Goal: Task Accomplishment & Management: Manage account settings

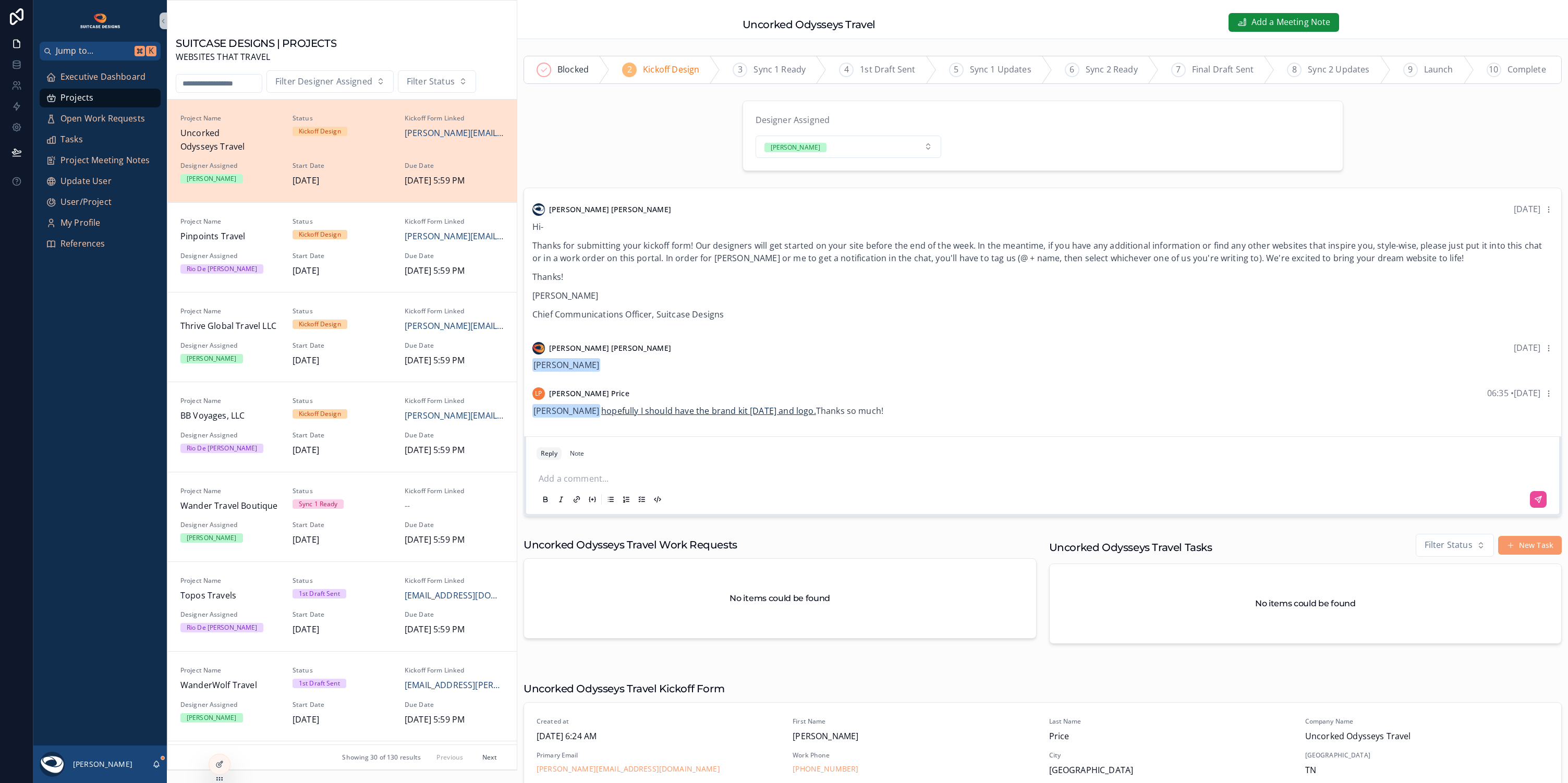
click at [681, 417] on link "hopefully I should have the brand kit [DATE] and logo." at bounding box center [708, 411] width 215 height 12
click at [156, 764] on icon "scrollable content" at bounding box center [157, 764] width 8 height 8
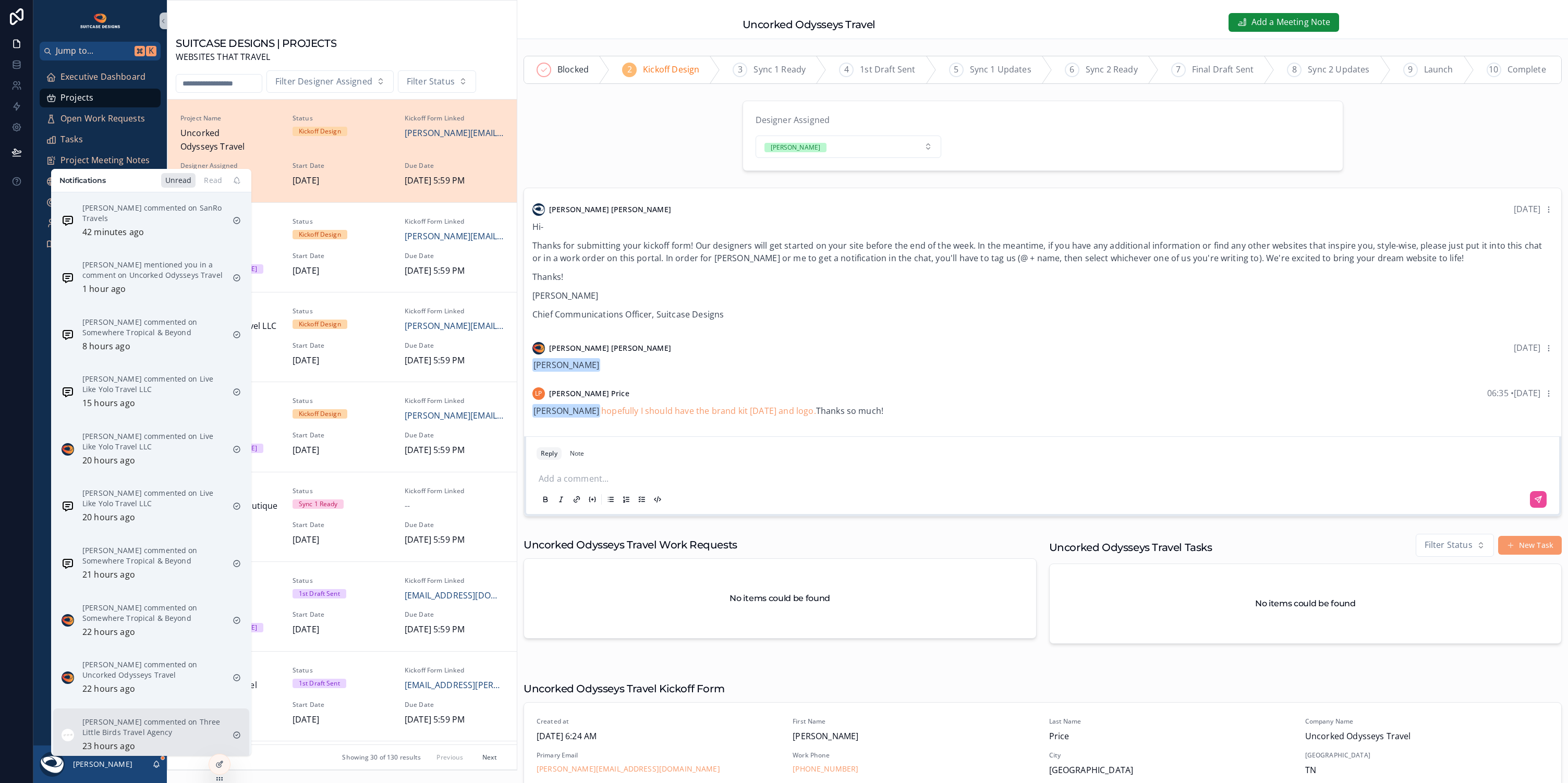
scroll to position [196, 0]
click at [151, 710] on p "[PERSON_NAME] commented on Three Little Birds Travel Agency" at bounding box center [154, 720] width 142 height 21
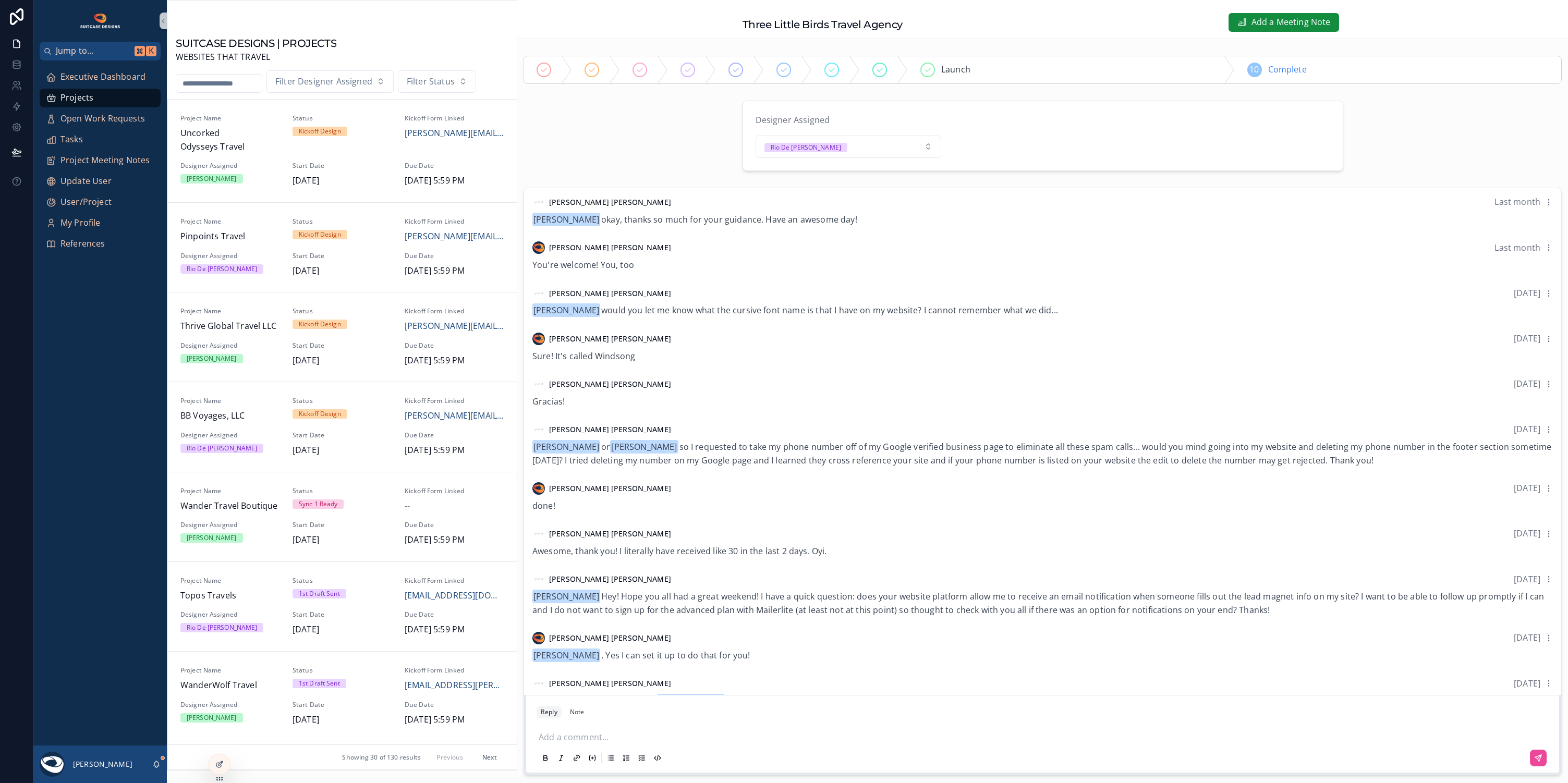
scroll to position [90, 0]
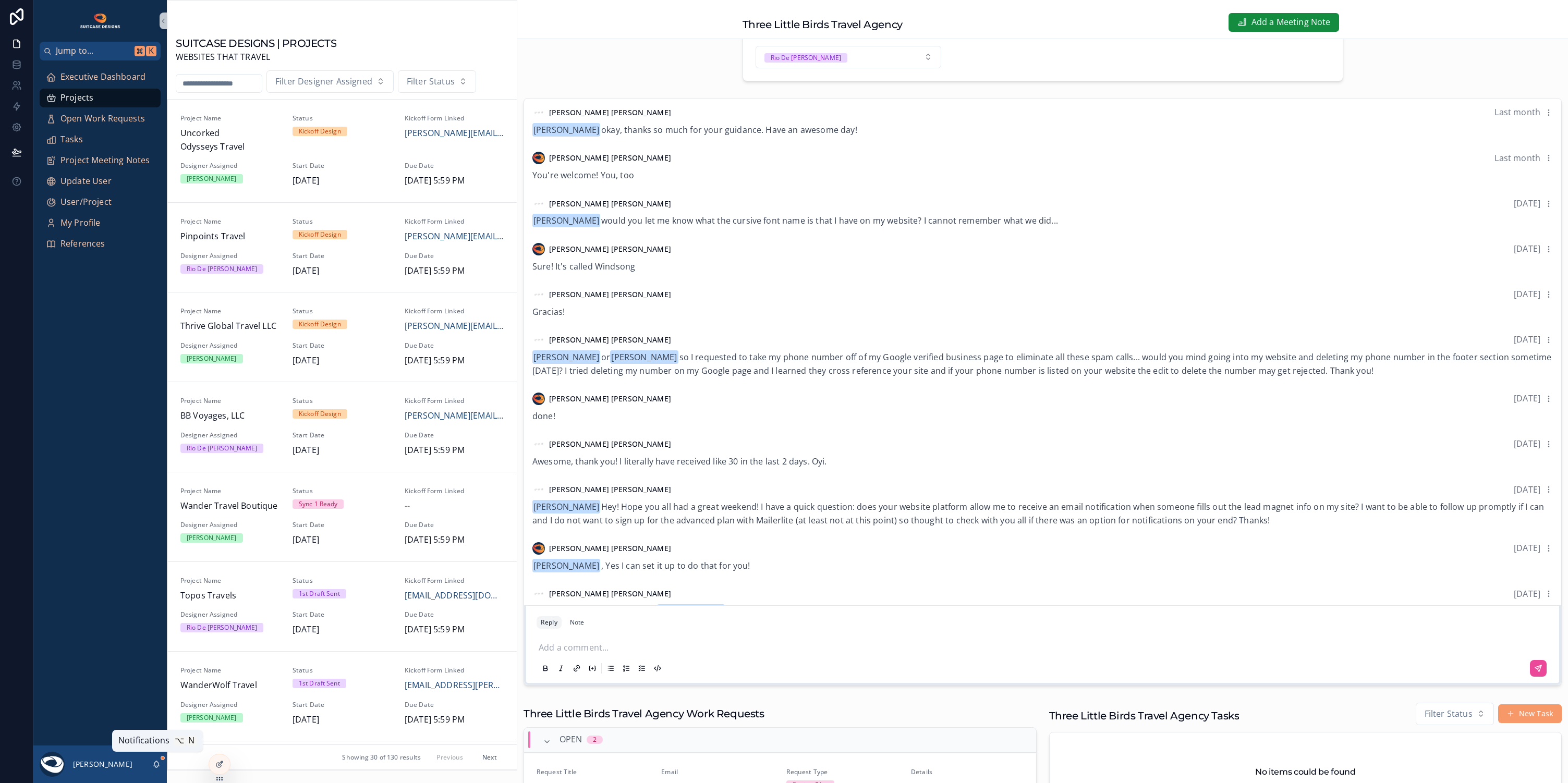
click at [160, 766] on icon "scrollable content" at bounding box center [157, 764] width 8 height 8
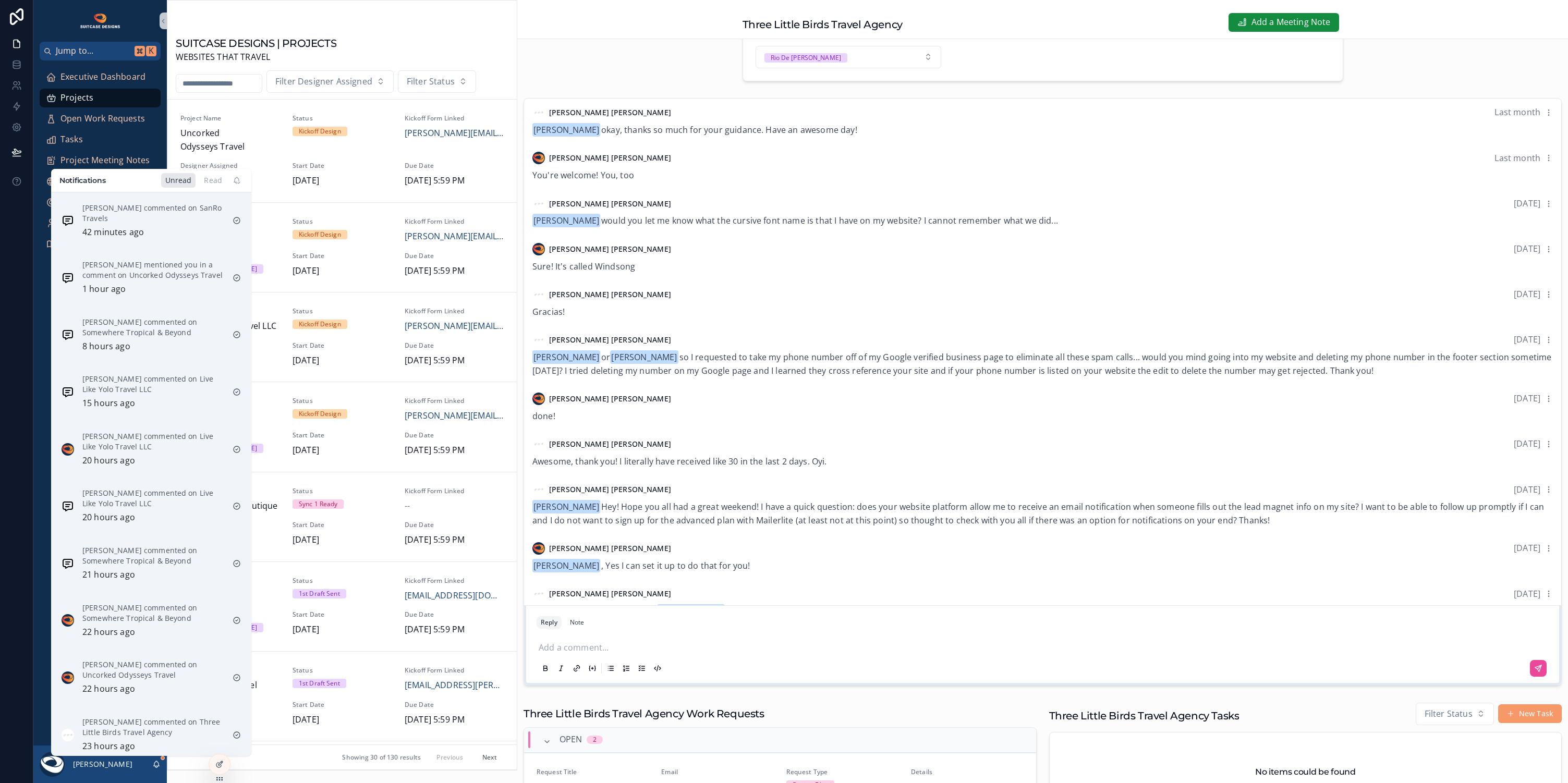
scroll to position [196, 0]
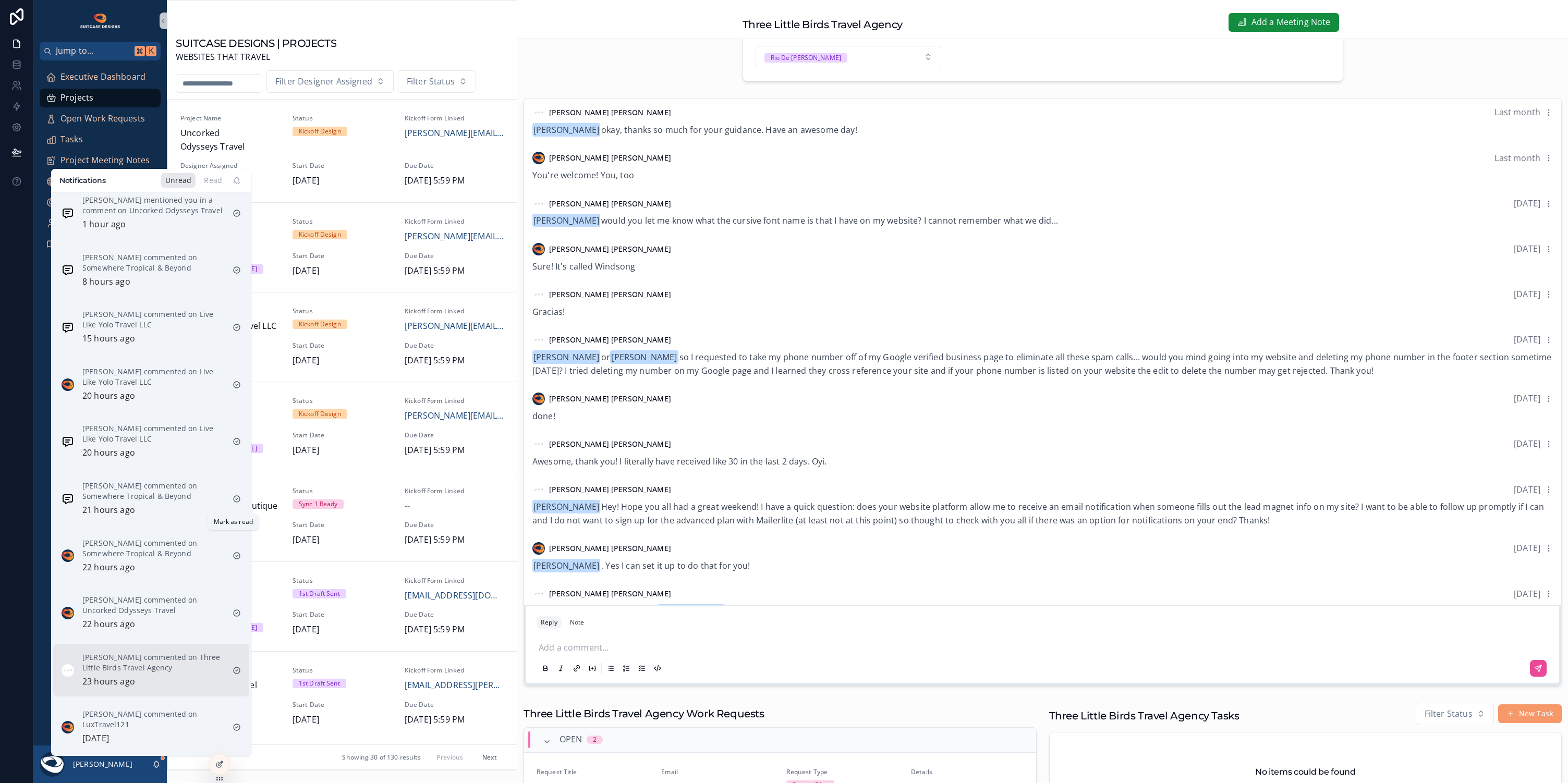
click at [234, 667] on icon "scrollable content" at bounding box center [236, 671] width 8 height 8
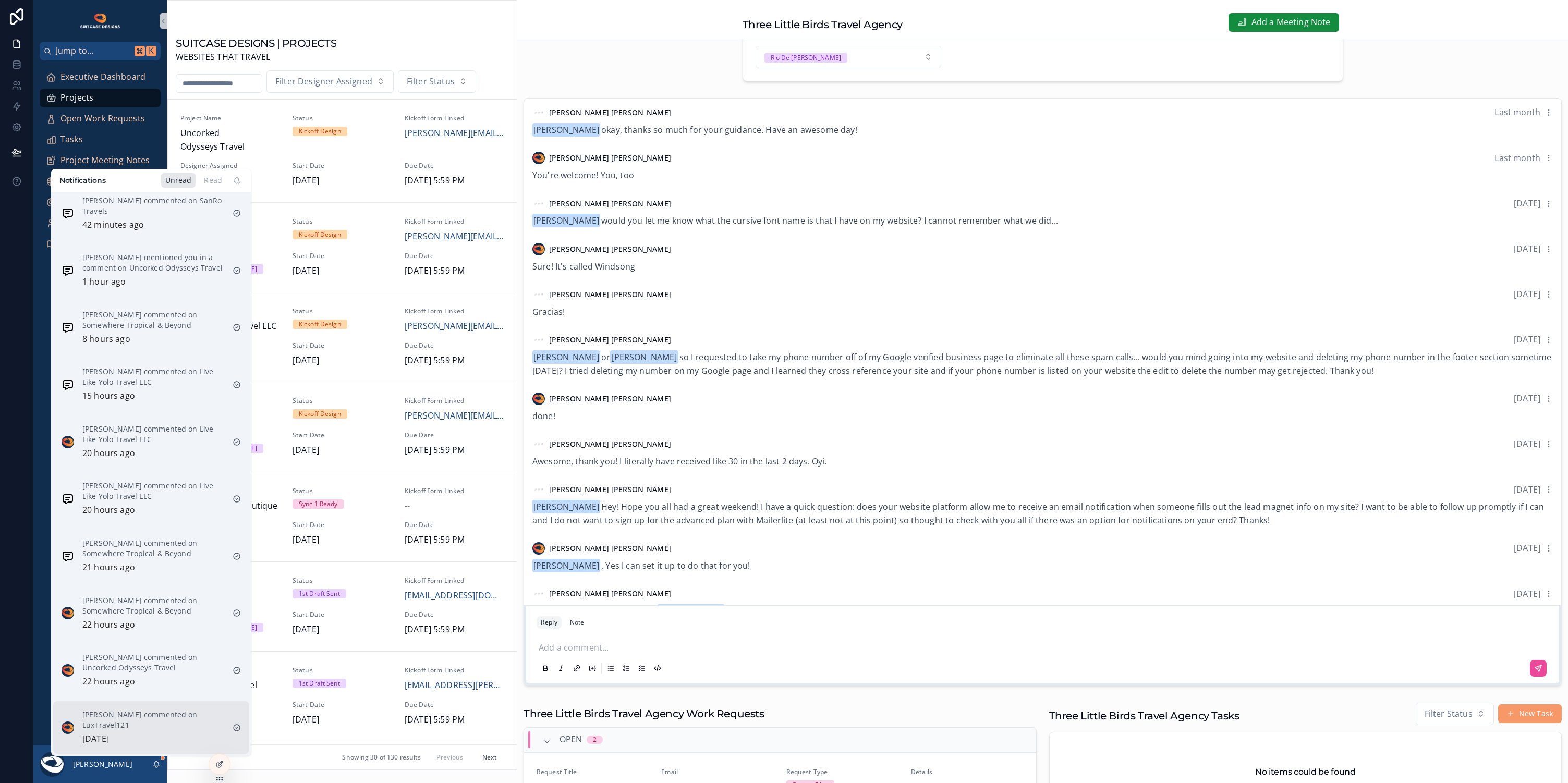
click at [147, 710] on p "[PERSON_NAME] commented on LuxTravel121" at bounding box center [154, 720] width 142 height 21
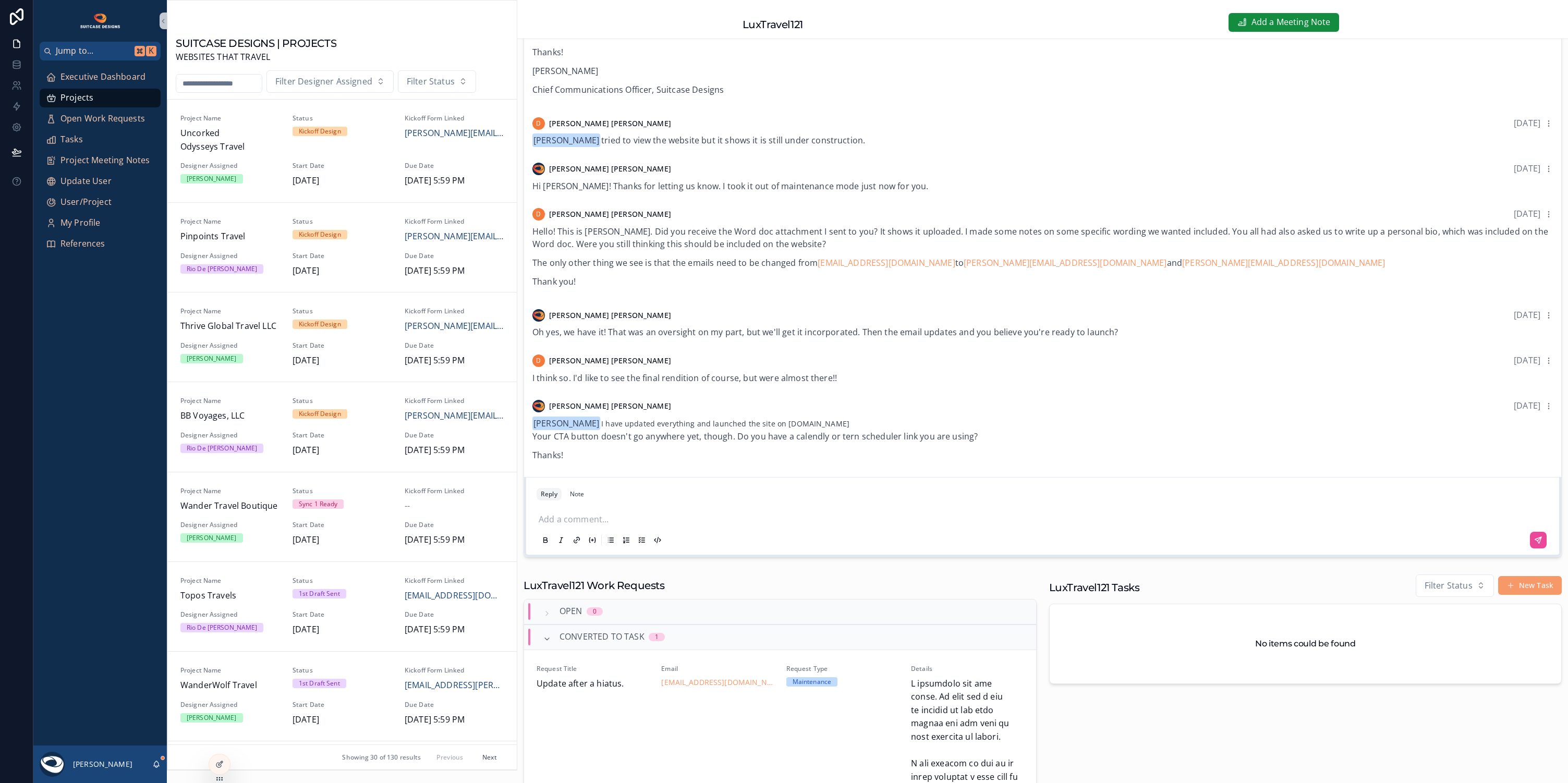
scroll to position [130, 0]
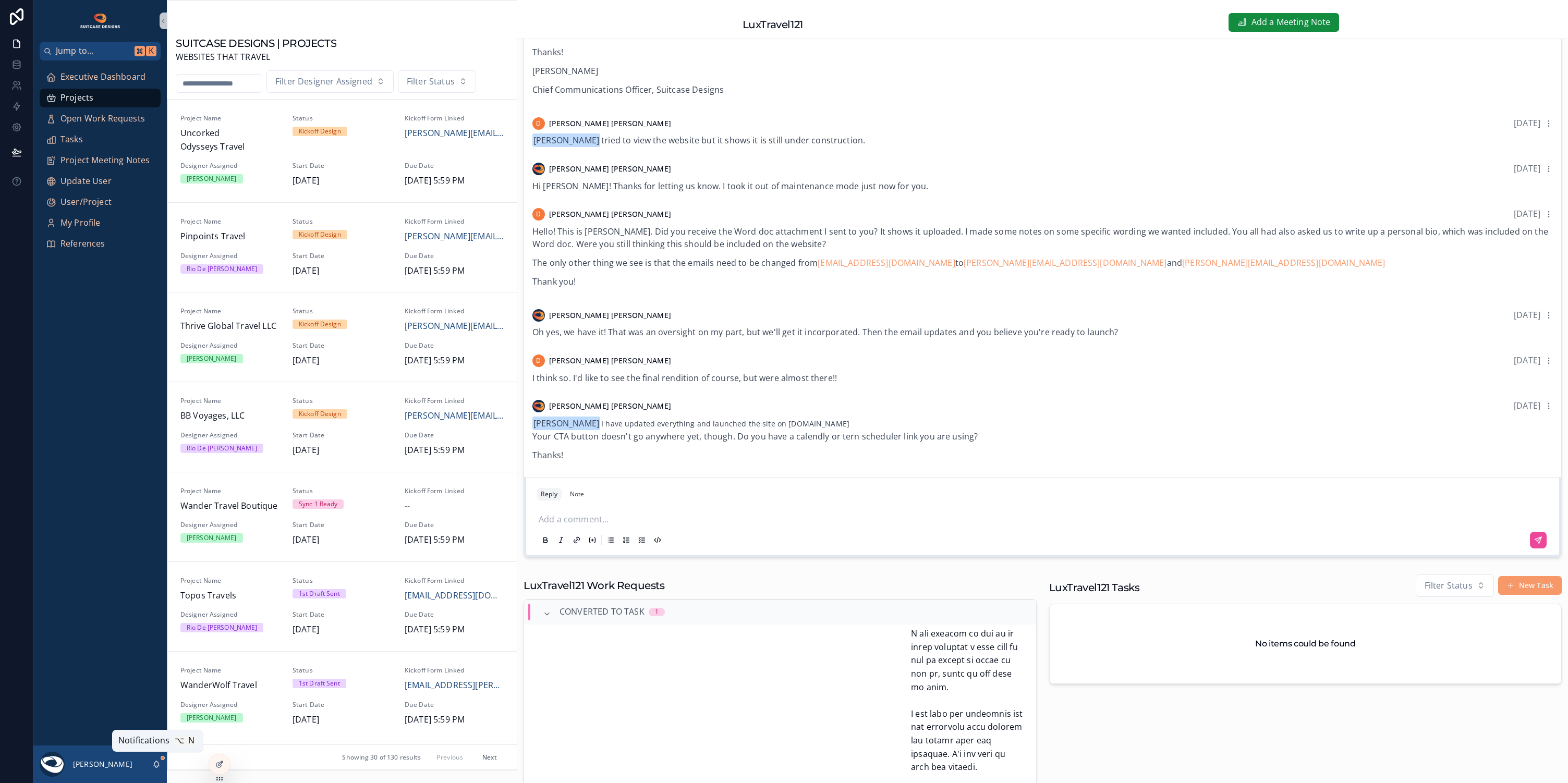
click at [160, 767] on icon "scrollable content" at bounding box center [157, 764] width 8 height 8
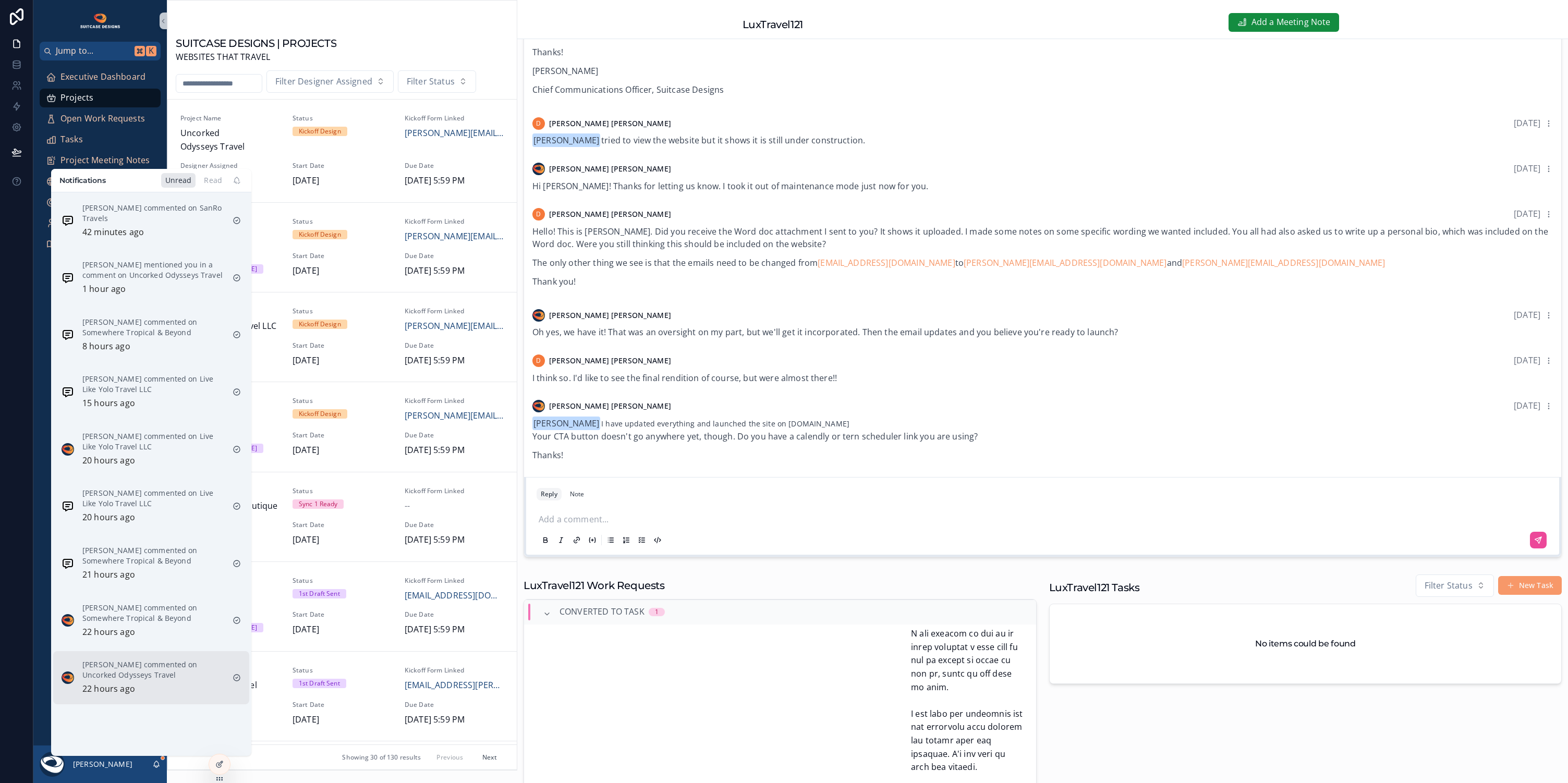
click at [165, 675] on p "[PERSON_NAME] commented on Uncorked Odysseys Travel" at bounding box center [154, 670] width 142 height 21
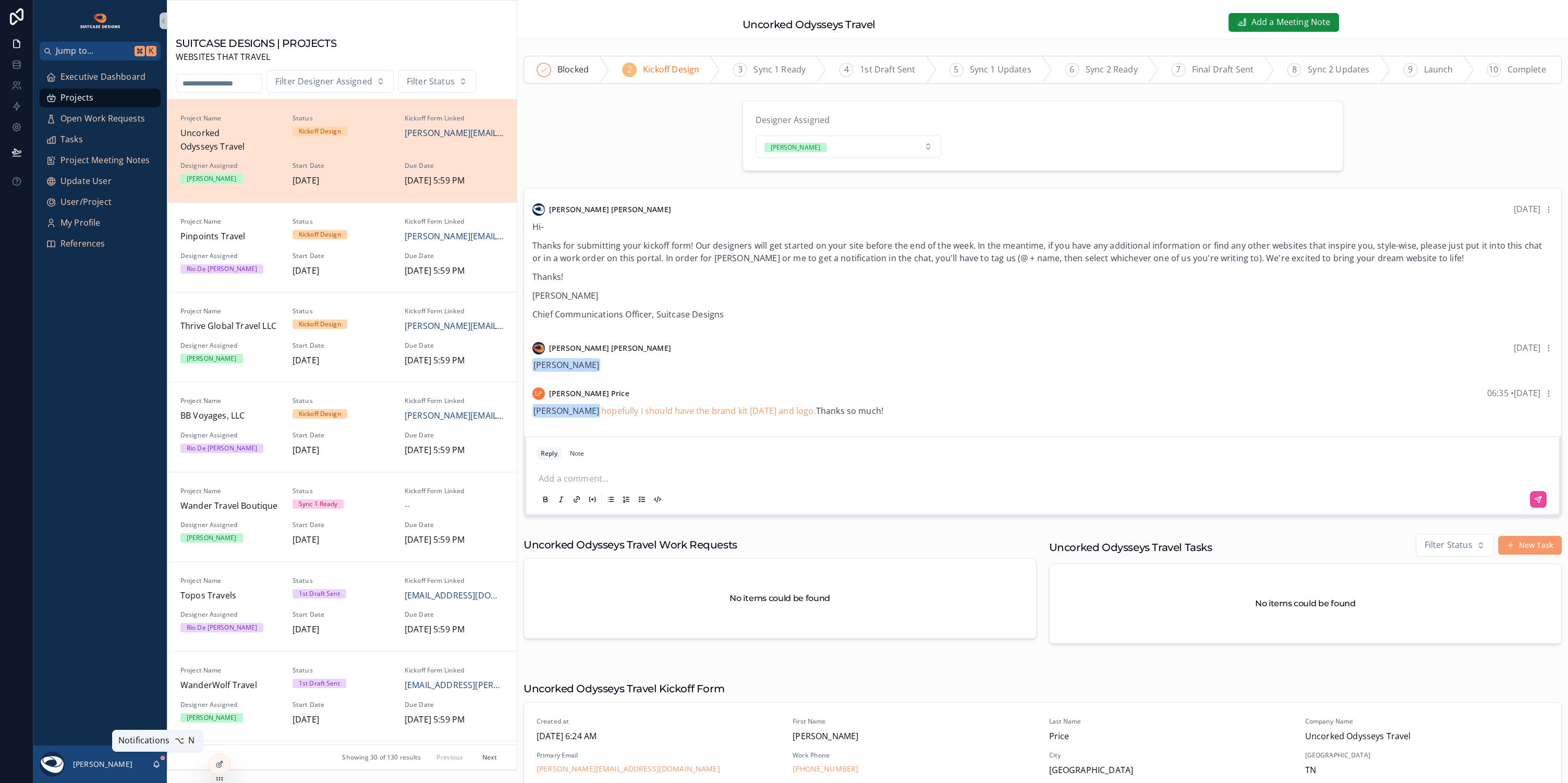
click at [161, 762] on icon "scrollable content" at bounding box center [157, 764] width 8 height 8
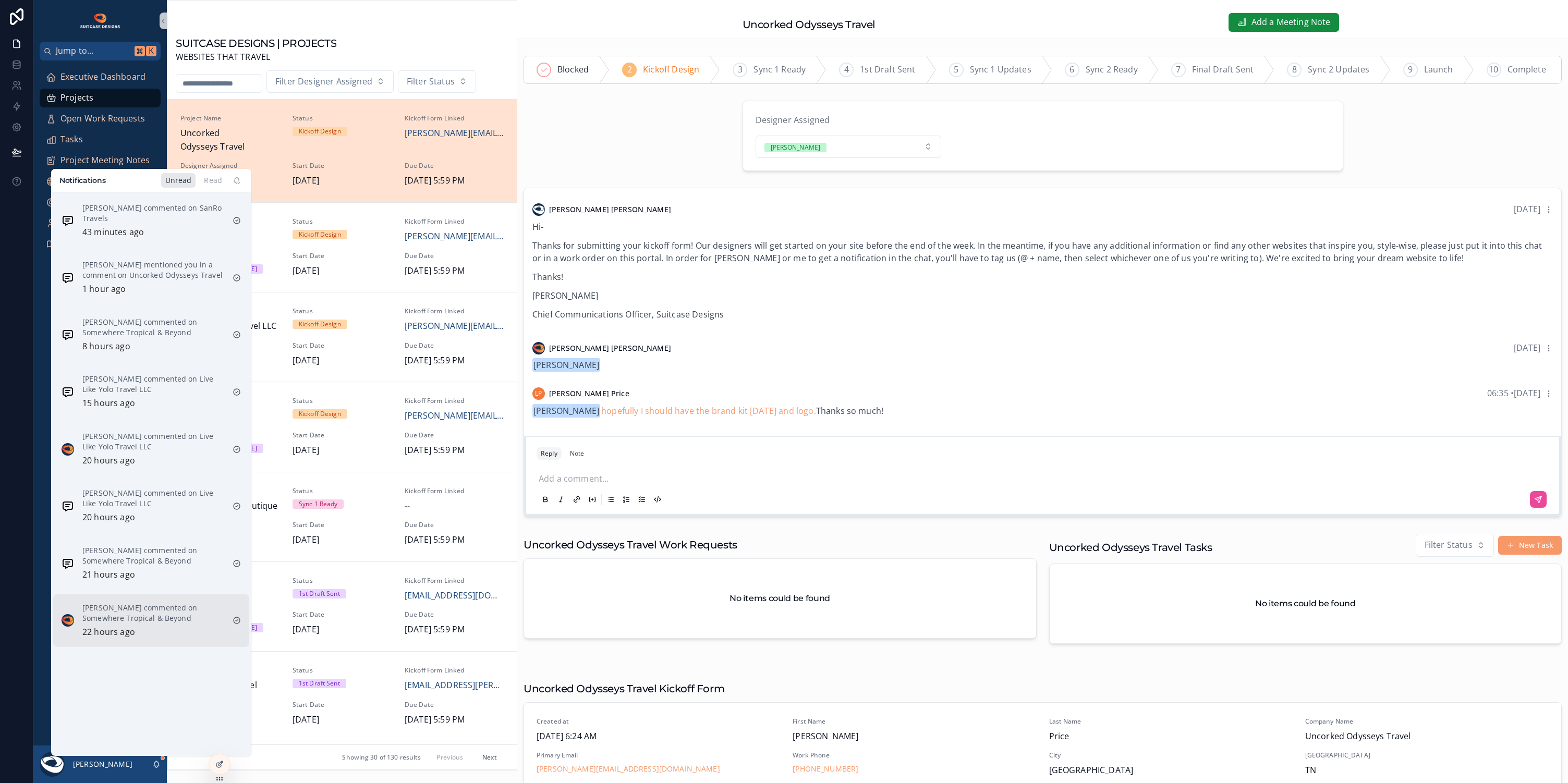
click at [166, 620] on p "[PERSON_NAME] commented on Somewhere Tropical & Beyond" at bounding box center [154, 613] width 142 height 21
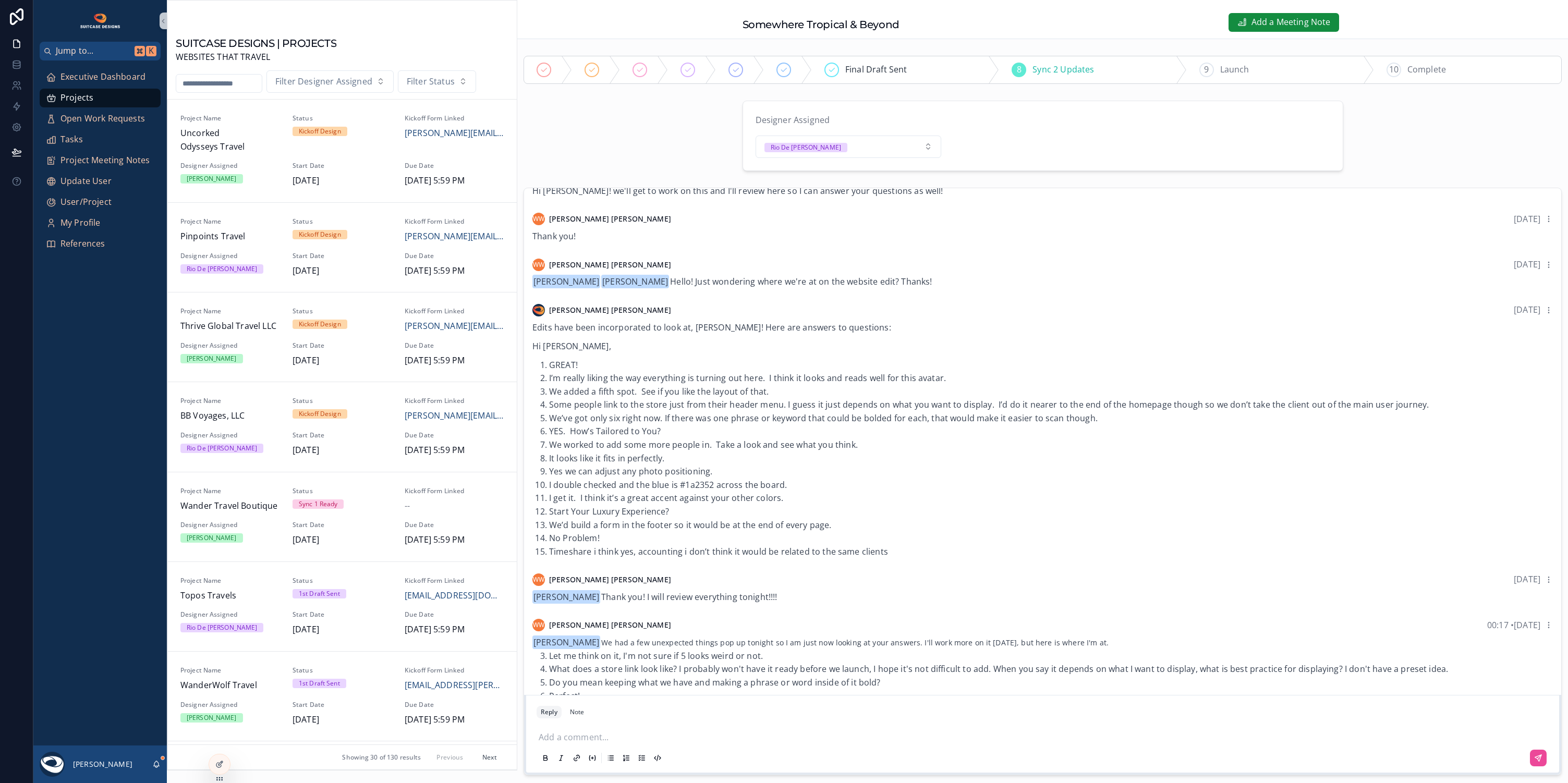
scroll to position [1817, 0]
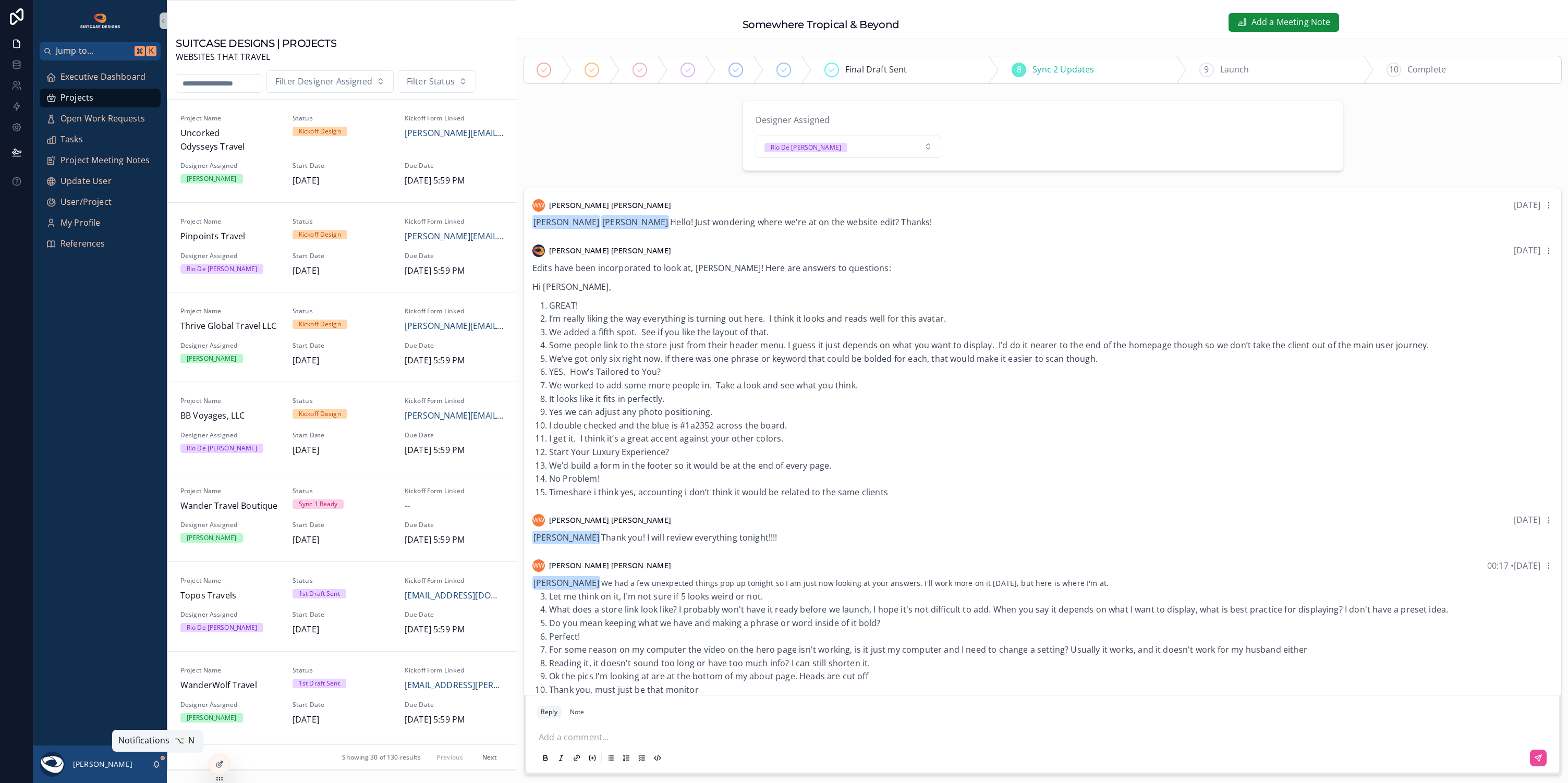
click at [155, 766] on icon "scrollable content" at bounding box center [157, 764] width 8 height 8
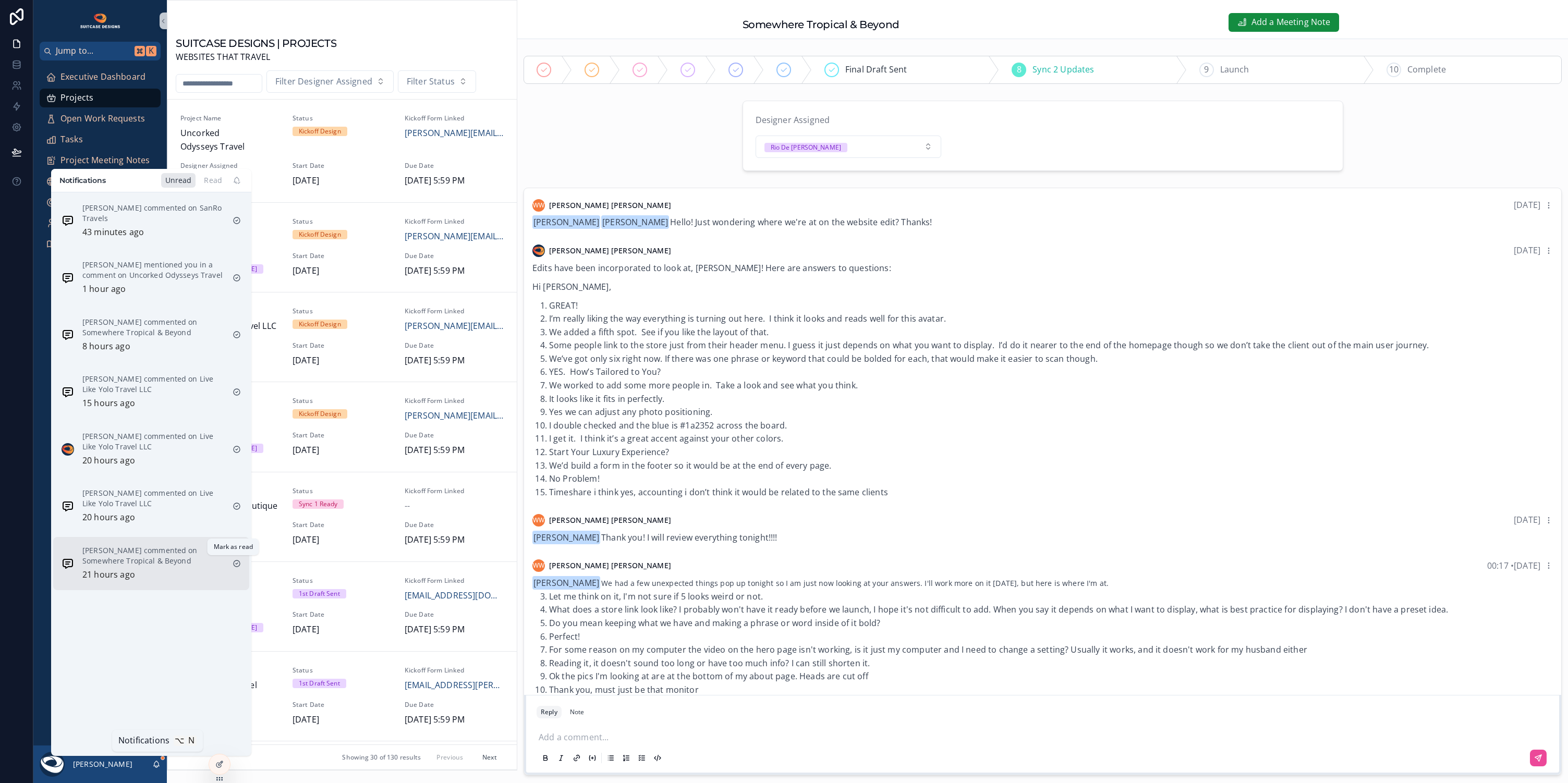
click at [234, 560] on icon "scrollable content" at bounding box center [236, 563] width 8 height 8
click at [167, 504] on p "[PERSON_NAME] commented on Live Like Yolo Travel LLC" at bounding box center [154, 498] width 142 height 21
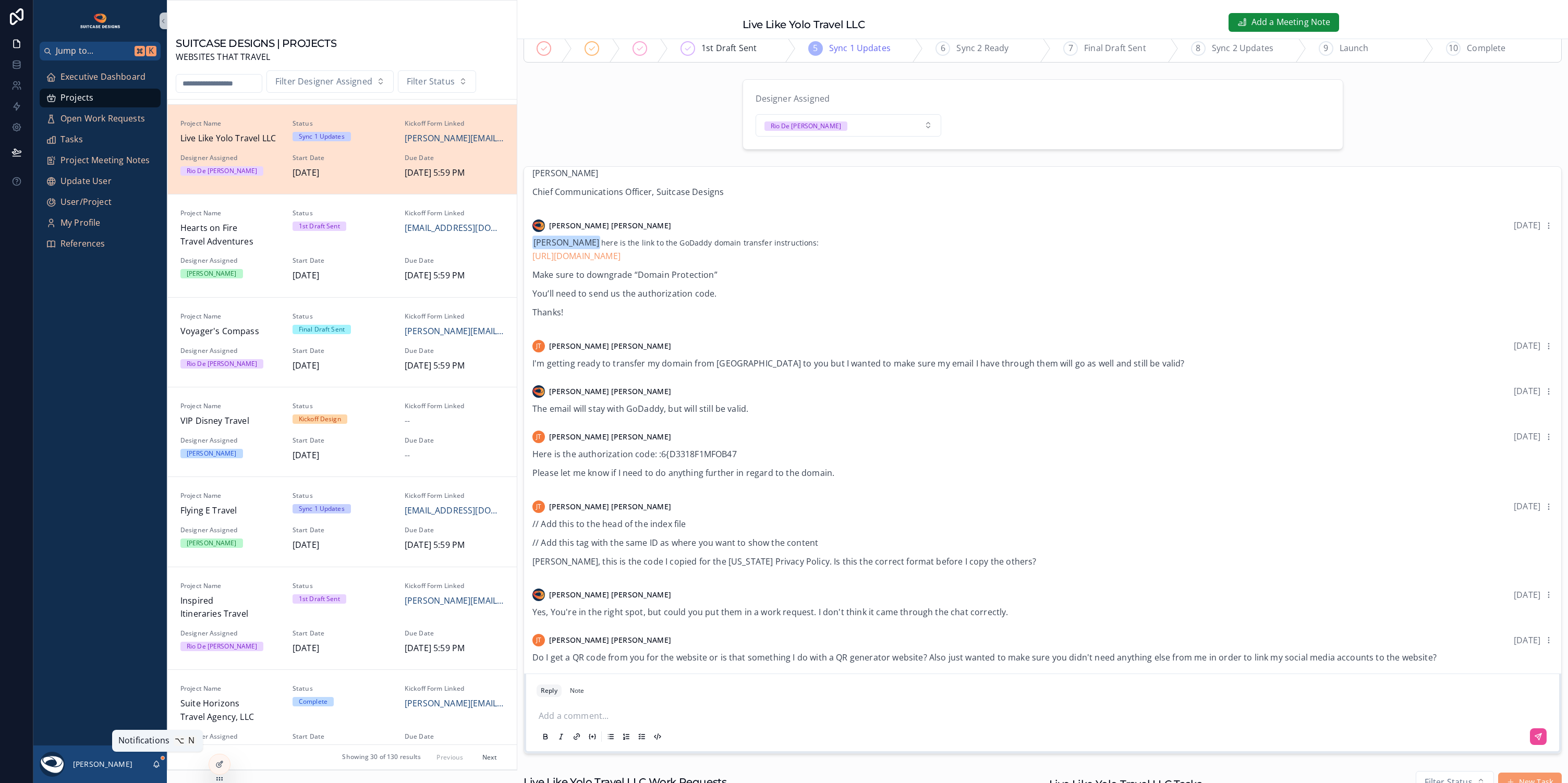
scroll to position [93, 0]
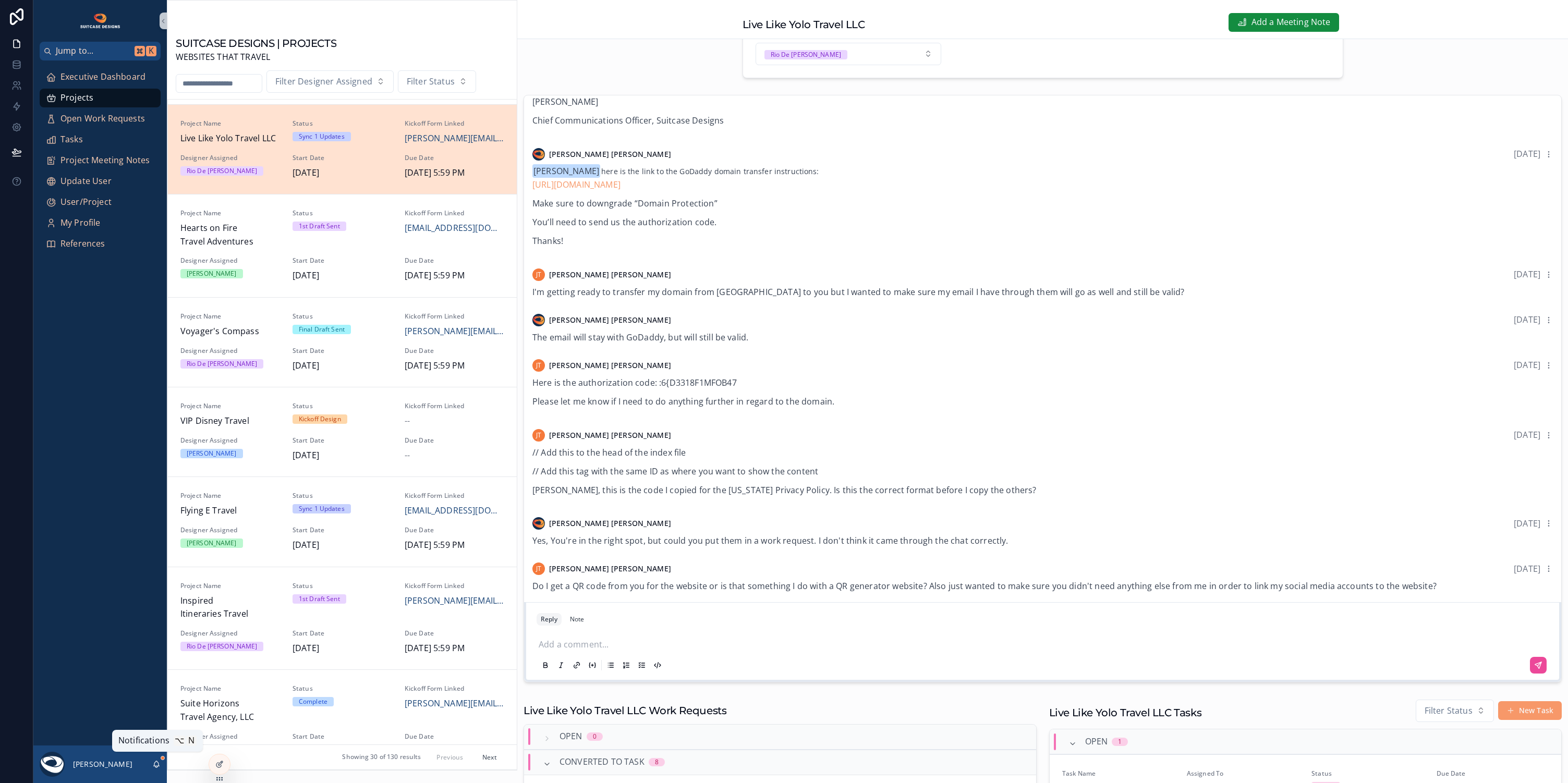
click at [159, 764] on icon "scrollable content" at bounding box center [157, 763] width 6 height 5
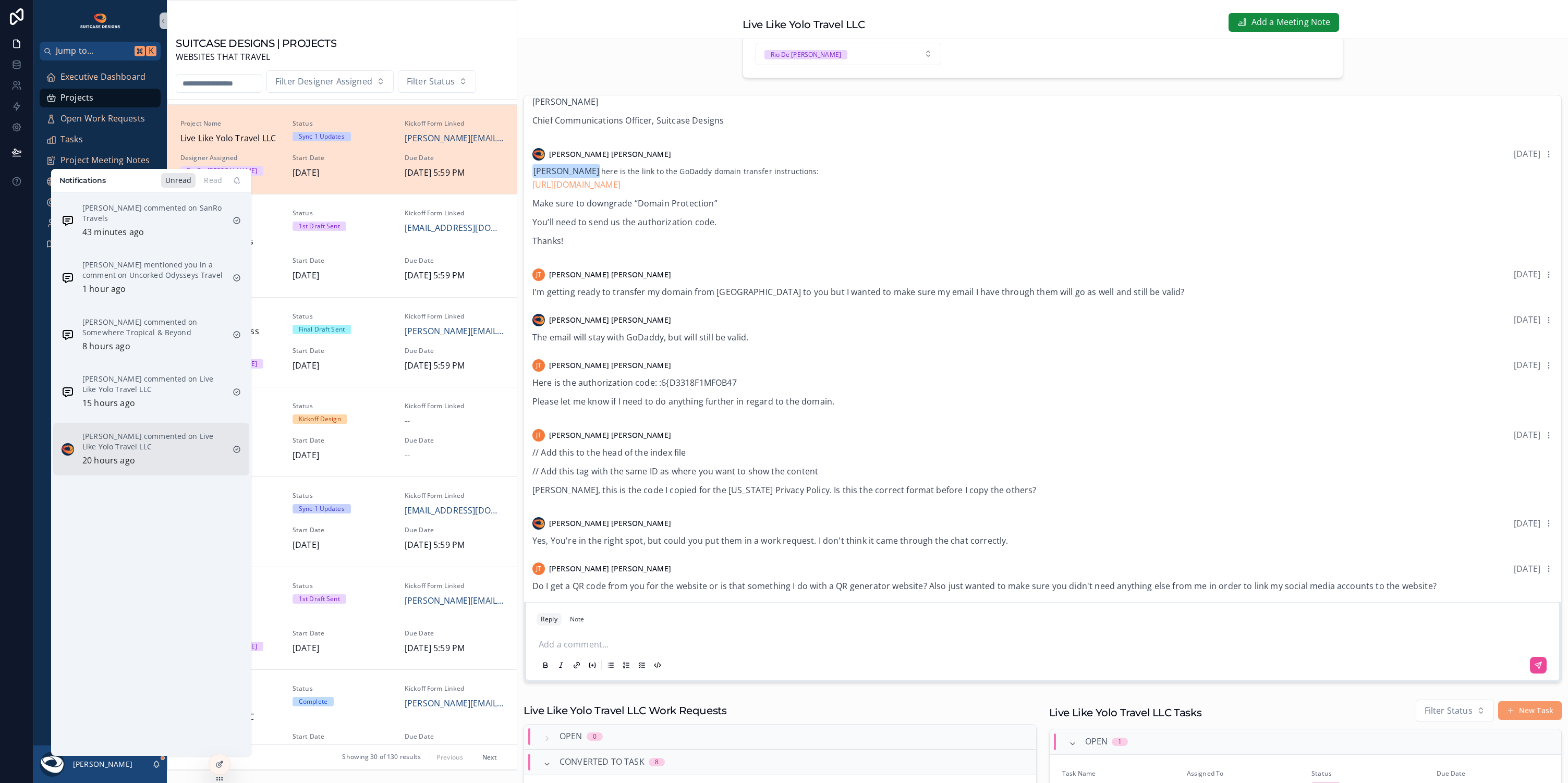
click at [158, 449] on p "[PERSON_NAME] commented on Live Like Yolo Travel LLC" at bounding box center [154, 441] width 142 height 21
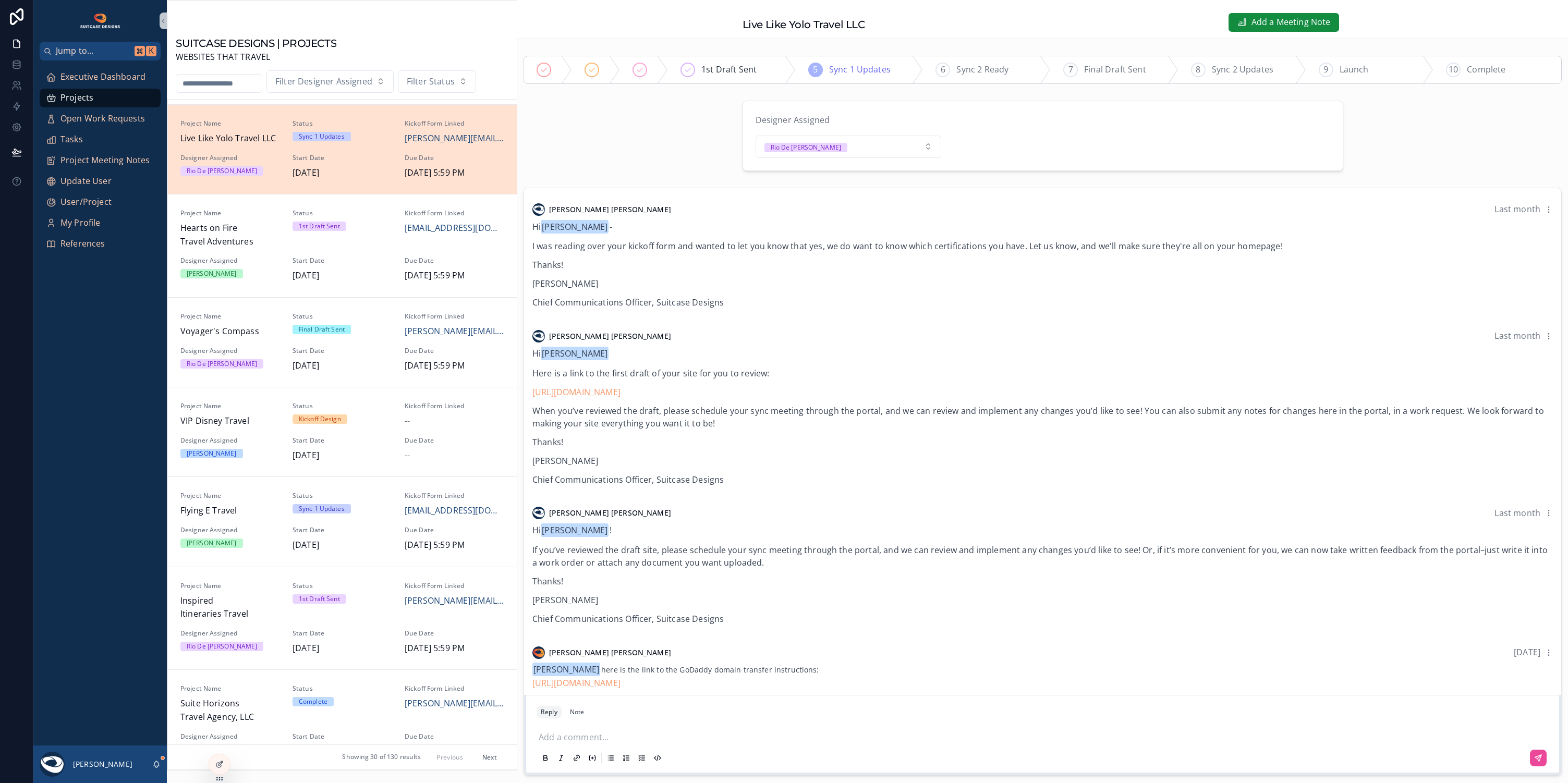
scroll to position [406, 0]
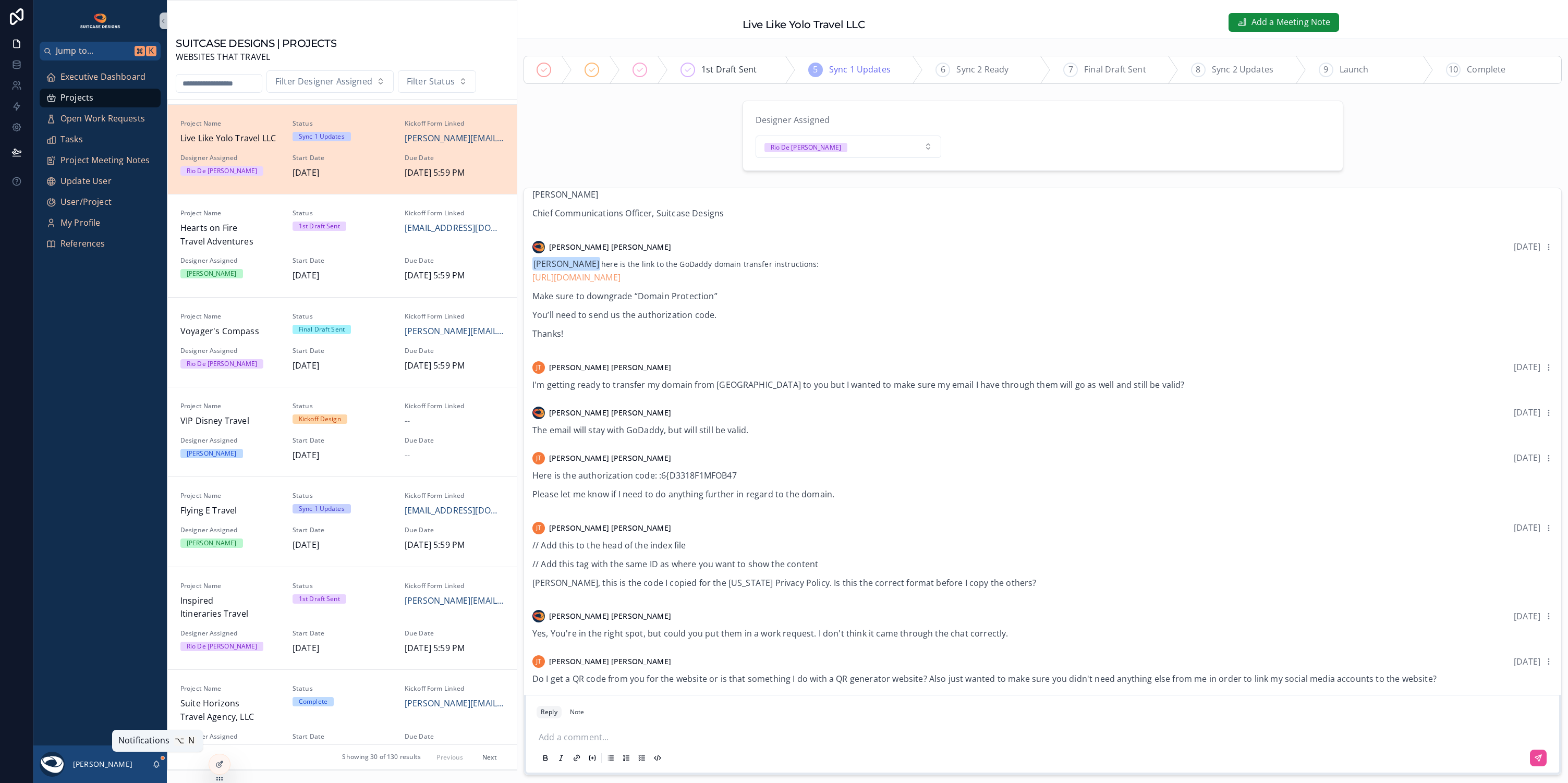
click at [156, 767] on icon "scrollable content" at bounding box center [157, 767] width 2 height 2
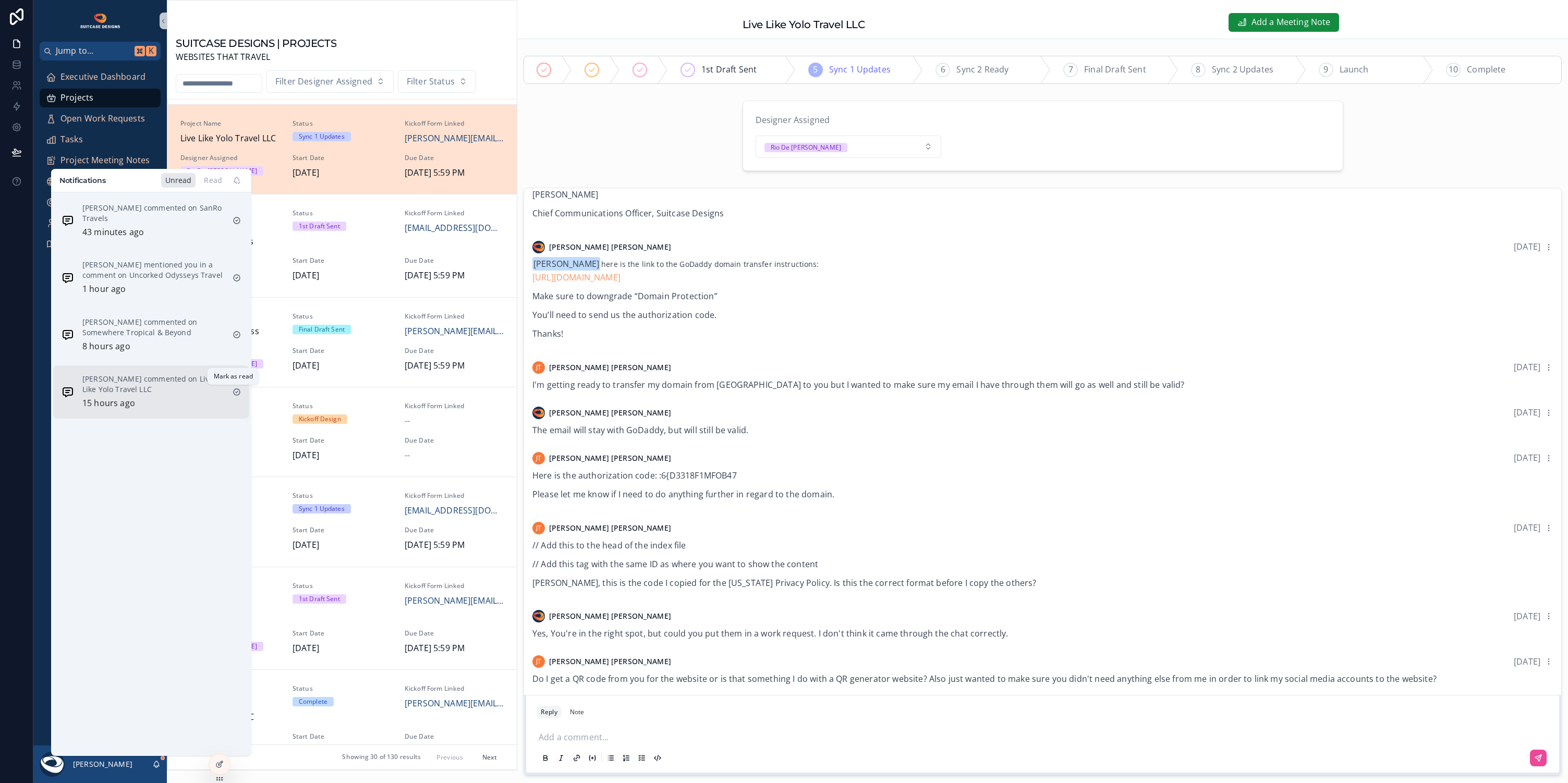
click at [235, 392] on icon "scrollable content" at bounding box center [236, 393] width 2 height 2
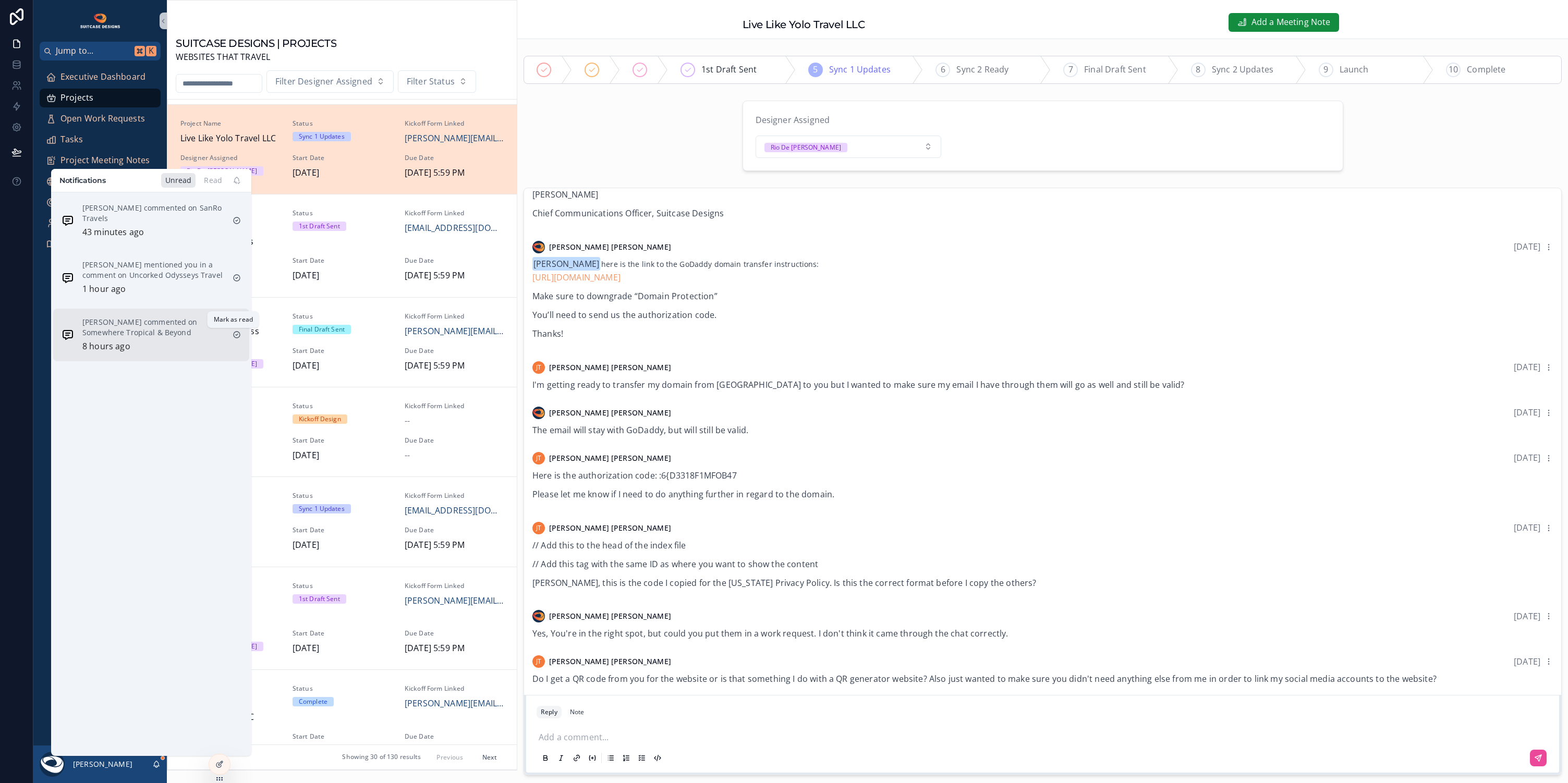
click at [235, 335] on icon "scrollable content" at bounding box center [236, 335] width 2 height 2
click at [173, 286] on div "[PERSON_NAME] mentioned you in a comment on Uncorked Odysseys Travel 1 hour ago" at bounding box center [154, 278] width 142 height 36
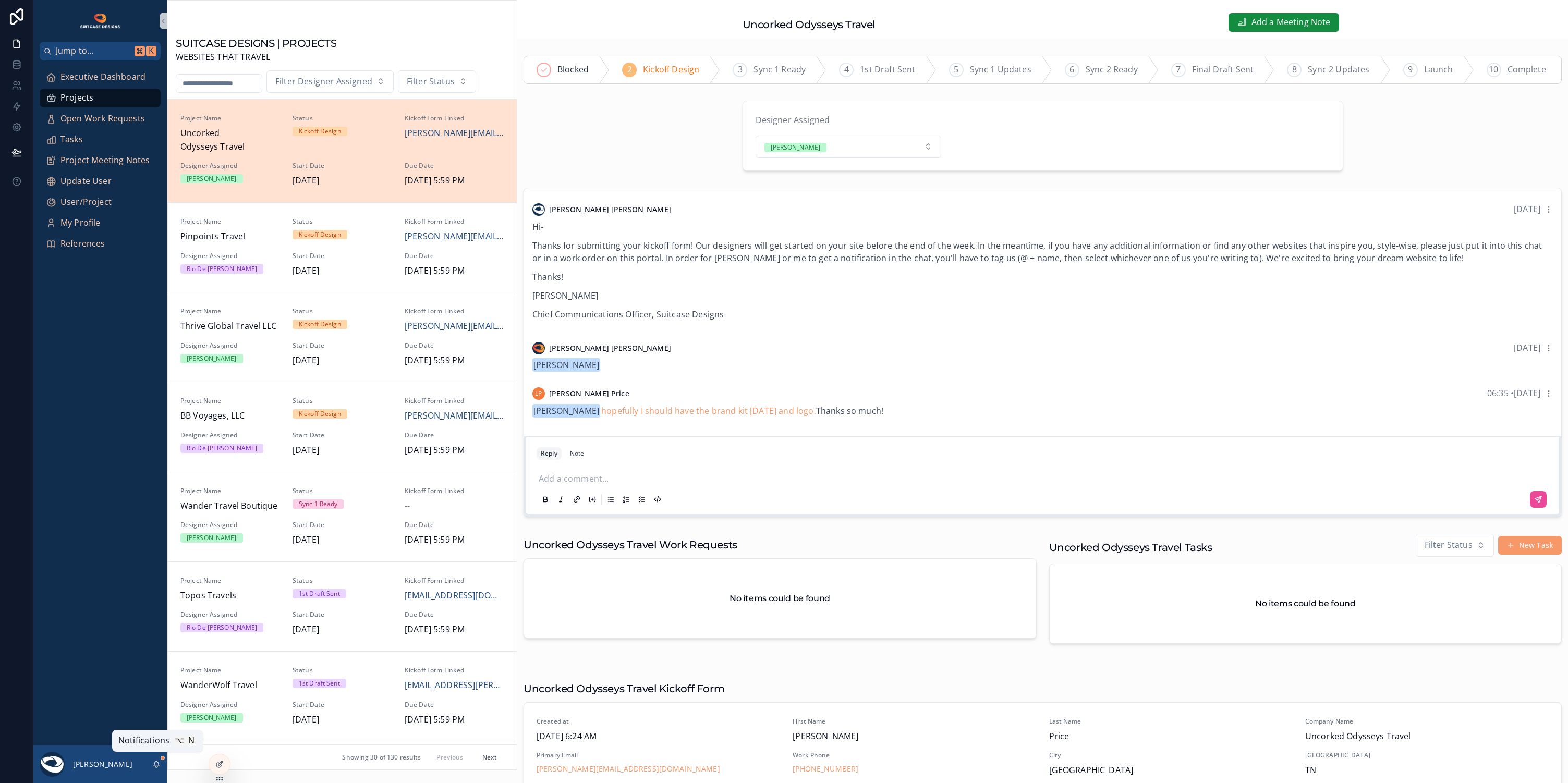
click at [159, 765] on icon "scrollable content" at bounding box center [157, 763] width 6 height 5
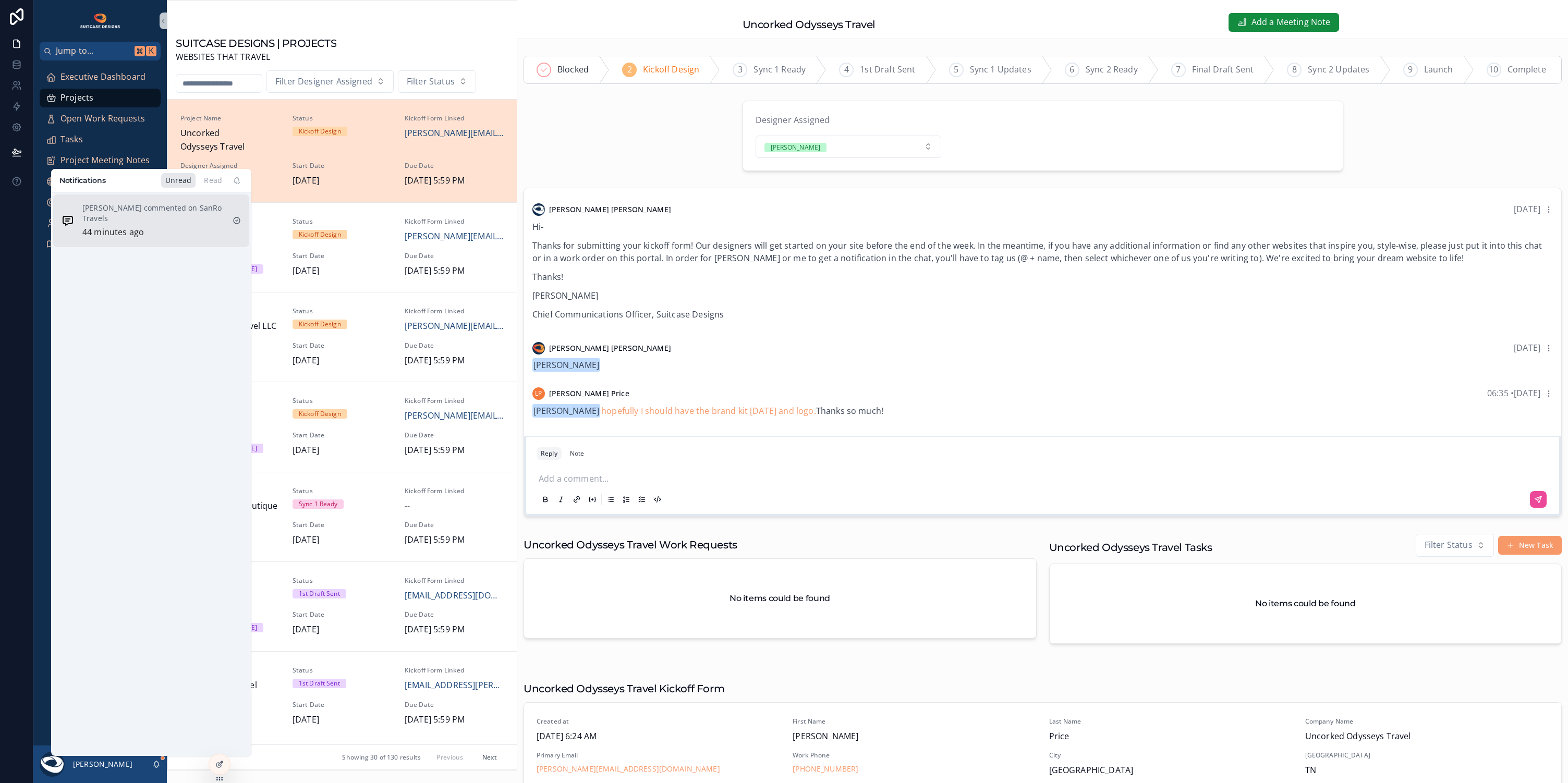
click at [182, 221] on p "[PERSON_NAME] commented on SanRo Travels" at bounding box center [154, 213] width 142 height 21
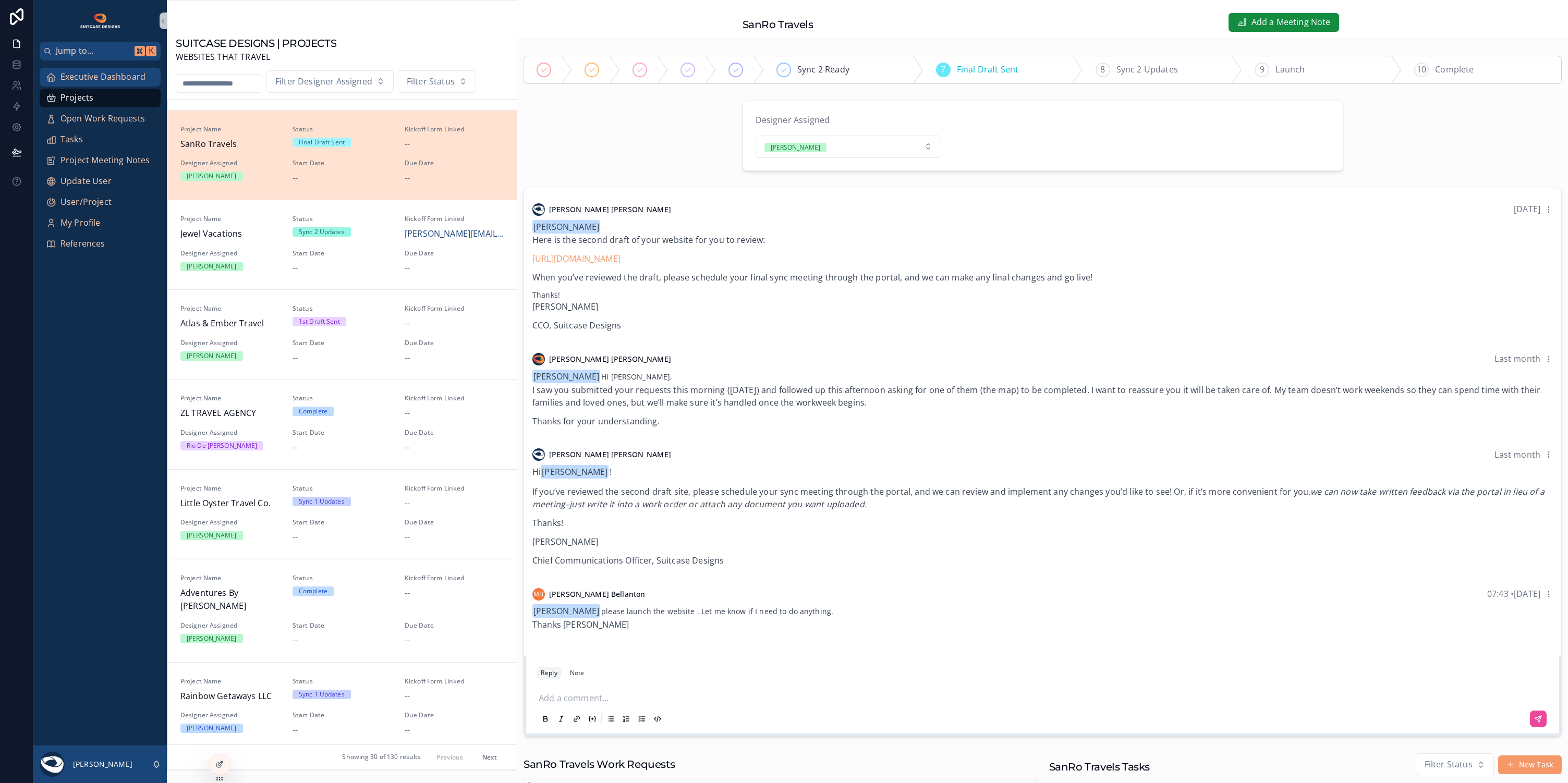
click at [93, 82] on span "Executive Dashboard" at bounding box center [102, 77] width 85 height 14
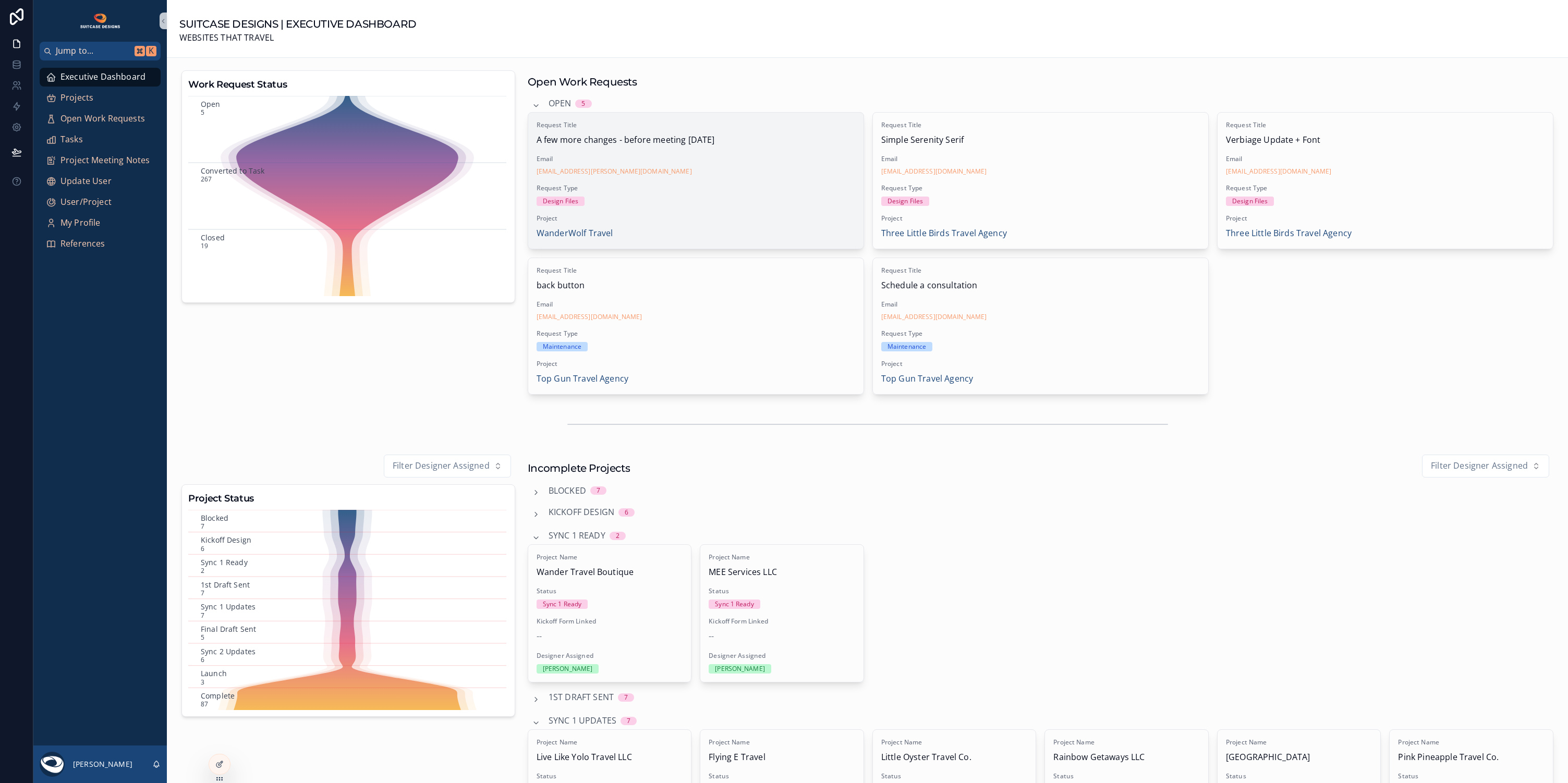
click at [707, 179] on div "Request Title A few more changes - before meeting [DATE] Email [EMAIL_ADDRESS][…" at bounding box center [695, 180] width 335 height 136
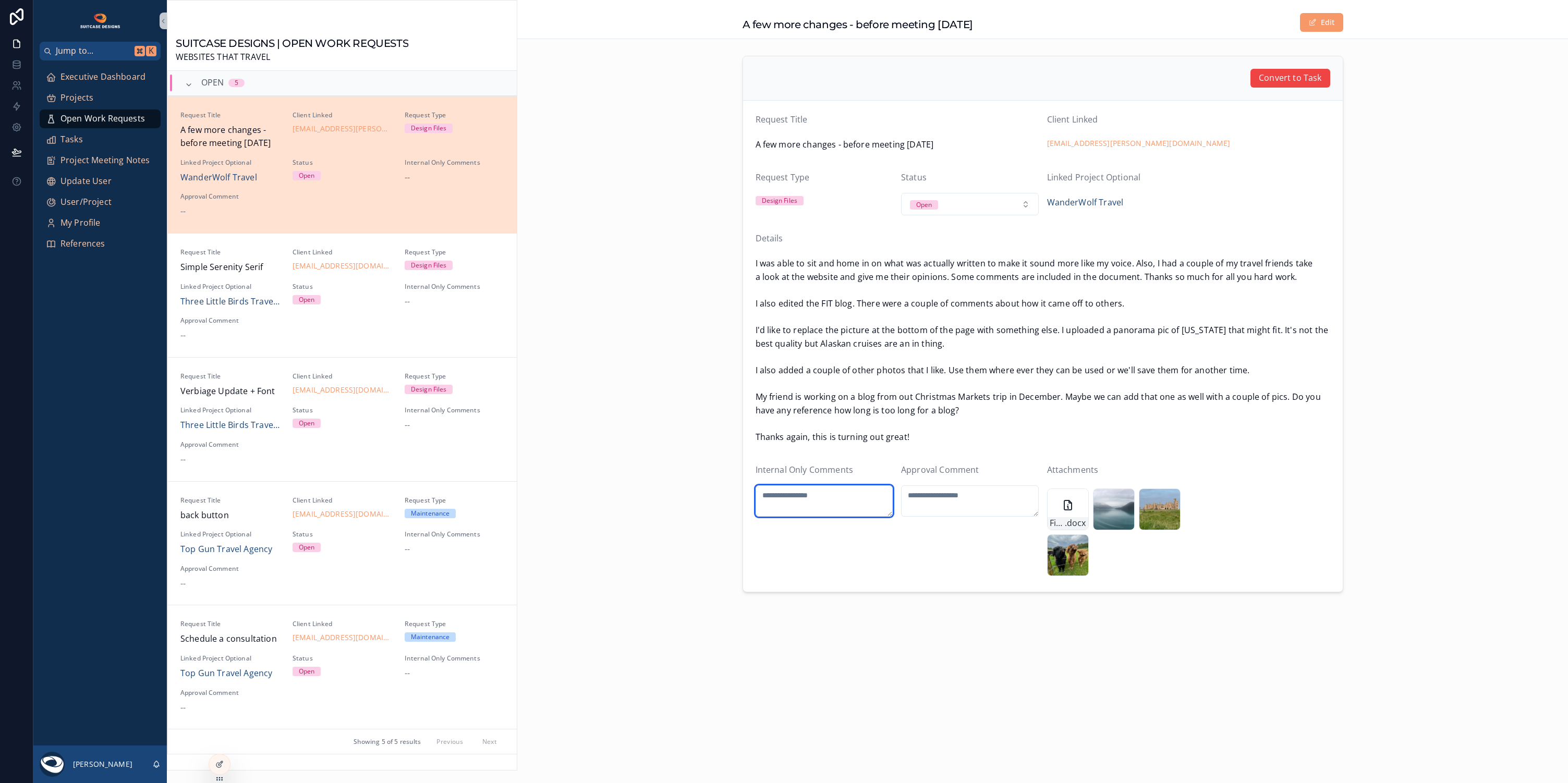
click at [796, 489] on textarea "scrollable content" at bounding box center [824, 501] width 138 height 32
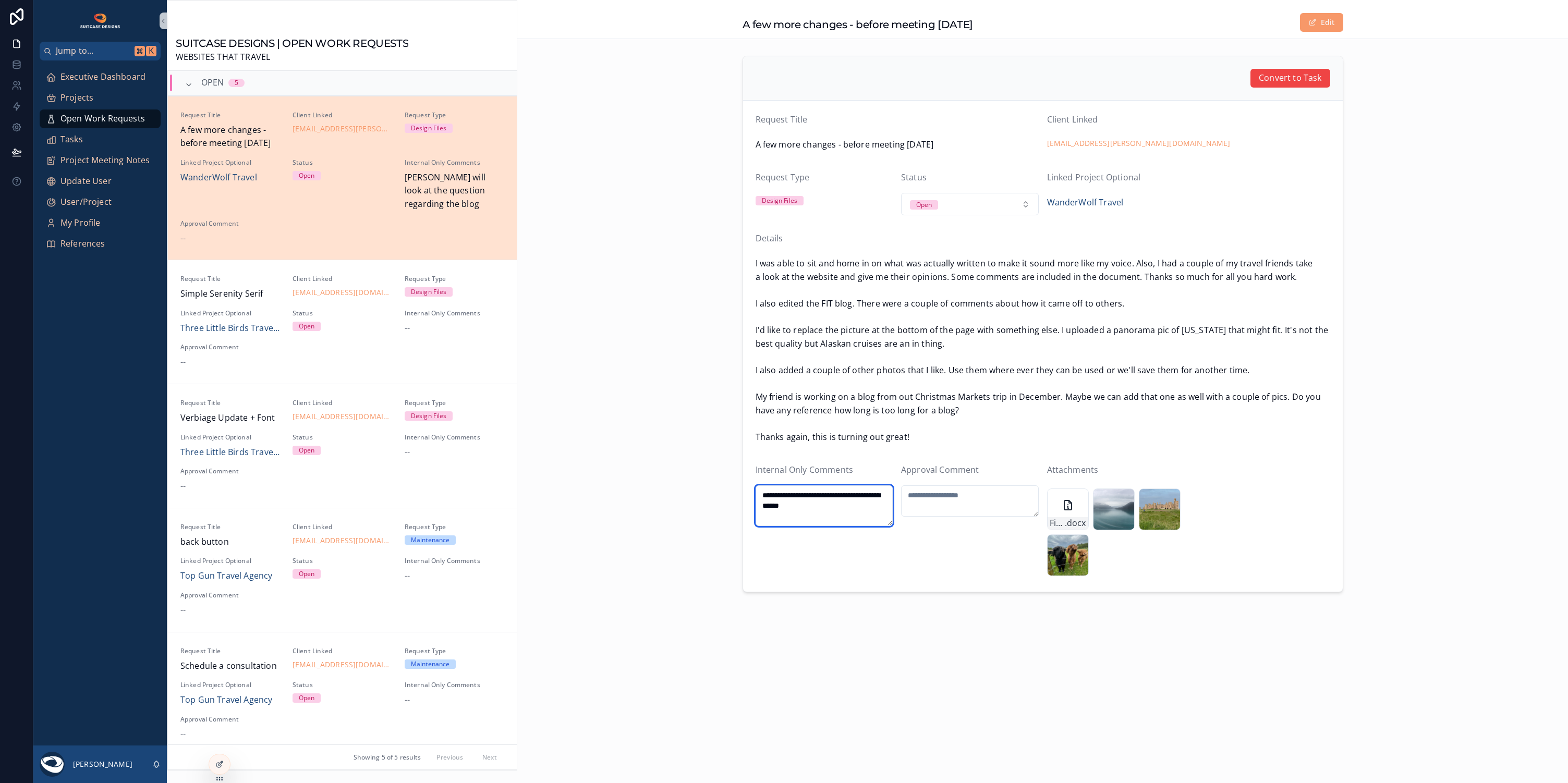
type textarea "**********"
click at [847, 643] on div "**********" at bounding box center [1042, 340] width 1051 height 680
click at [1307, 79] on span "Convert to Task" at bounding box center [1290, 79] width 63 height 14
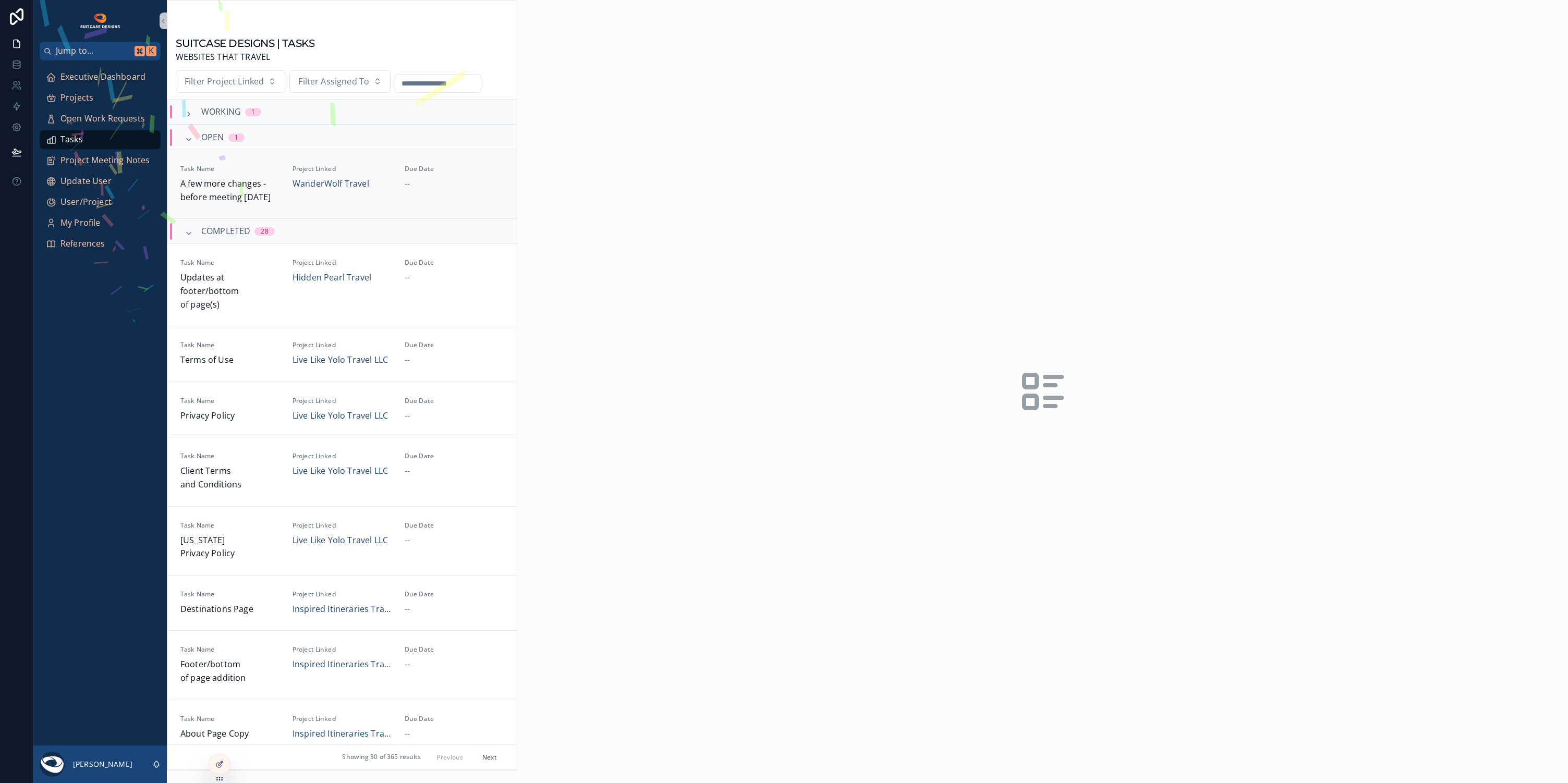
click at [449, 204] on div "Due Date --" at bounding box center [454, 184] width 99 height 39
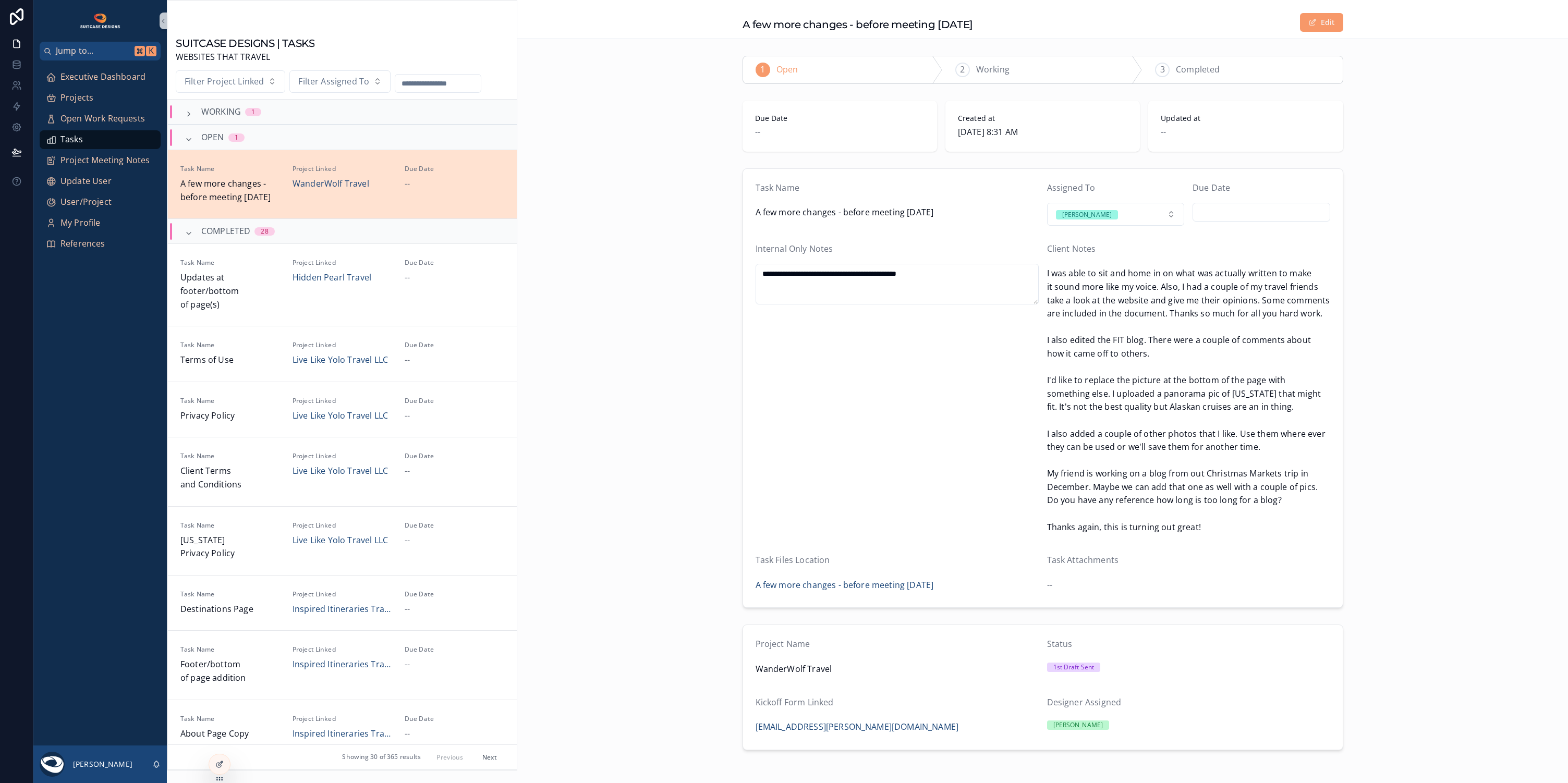
click at [1259, 206] on input "scrollable content" at bounding box center [1261, 212] width 137 height 15
click at [1317, 320] on button "13" at bounding box center [1314, 321] width 19 height 19
type input "*********"
click at [1377, 336] on div "**********" at bounding box center [1042, 388] width 1051 height 448
click at [111, 79] on span "Executive Dashboard" at bounding box center [102, 77] width 85 height 14
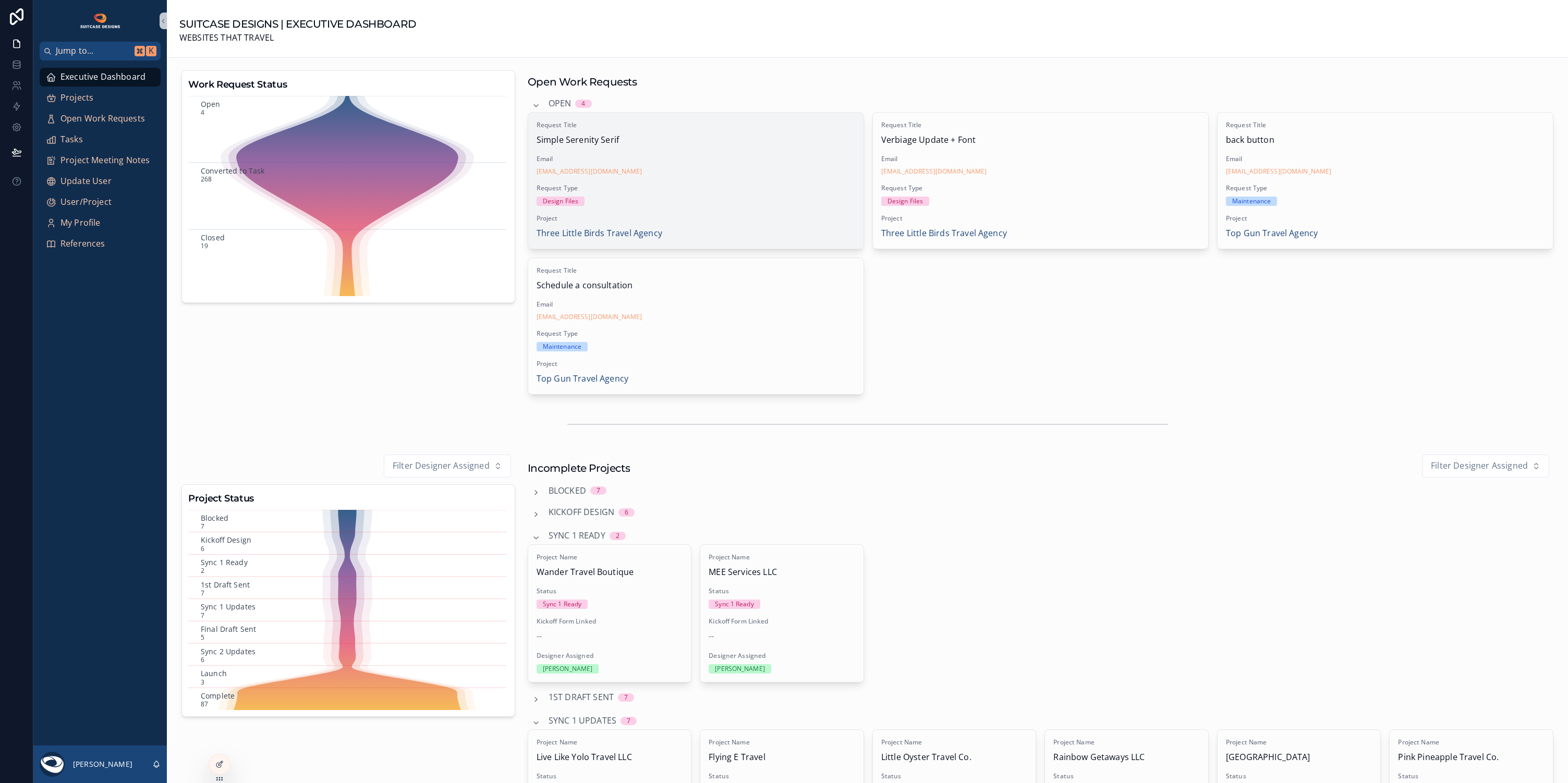
click at [768, 187] on span "Request Type" at bounding box center [695, 188] width 318 height 8
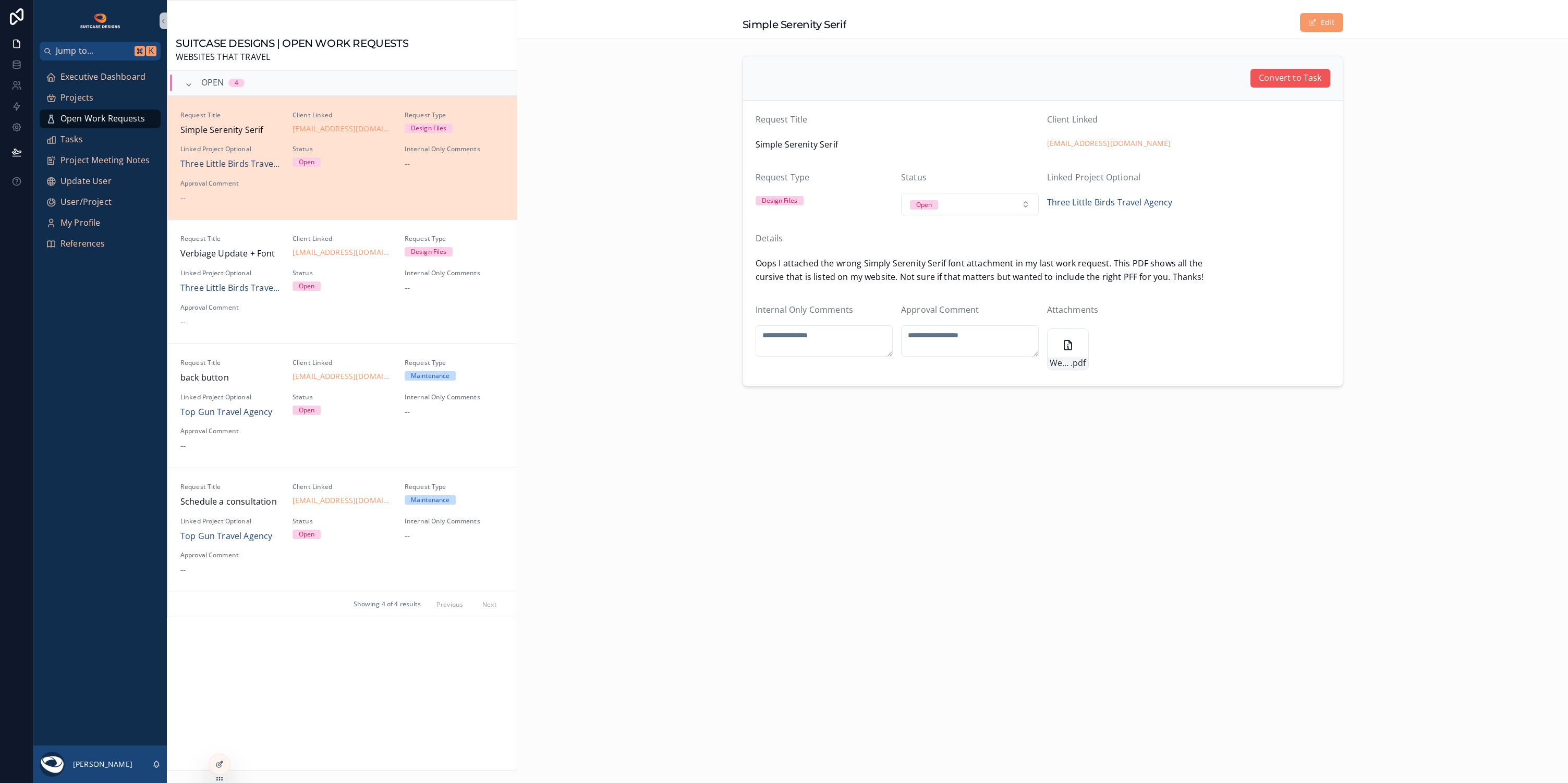
click at [1267, 79] on span "Convert to Task" at bounding box center [1290, 79] width 63 height 14
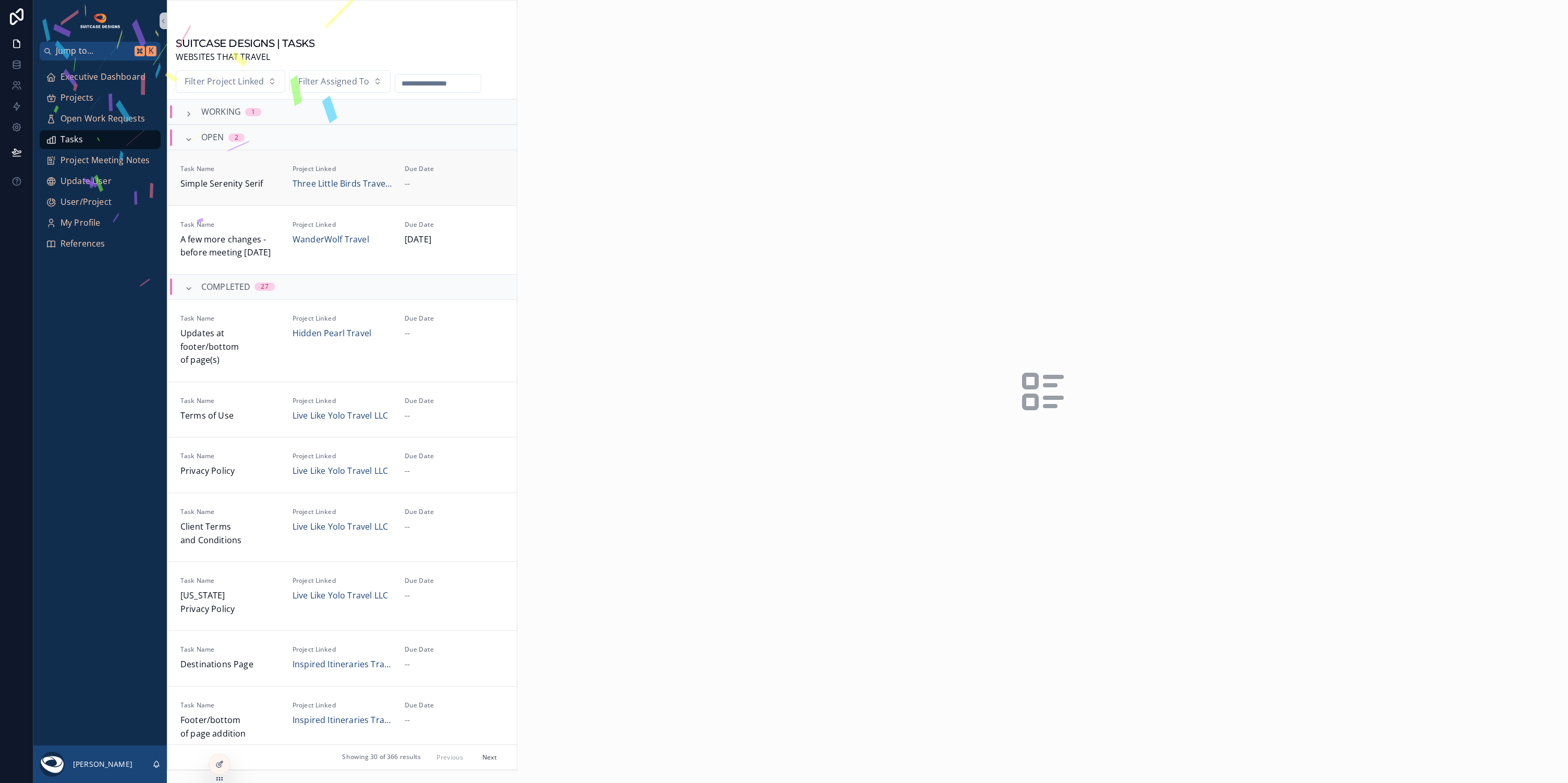
click at [453, 187] on div "--" at bounding box center [454, 184] width 99 height 14
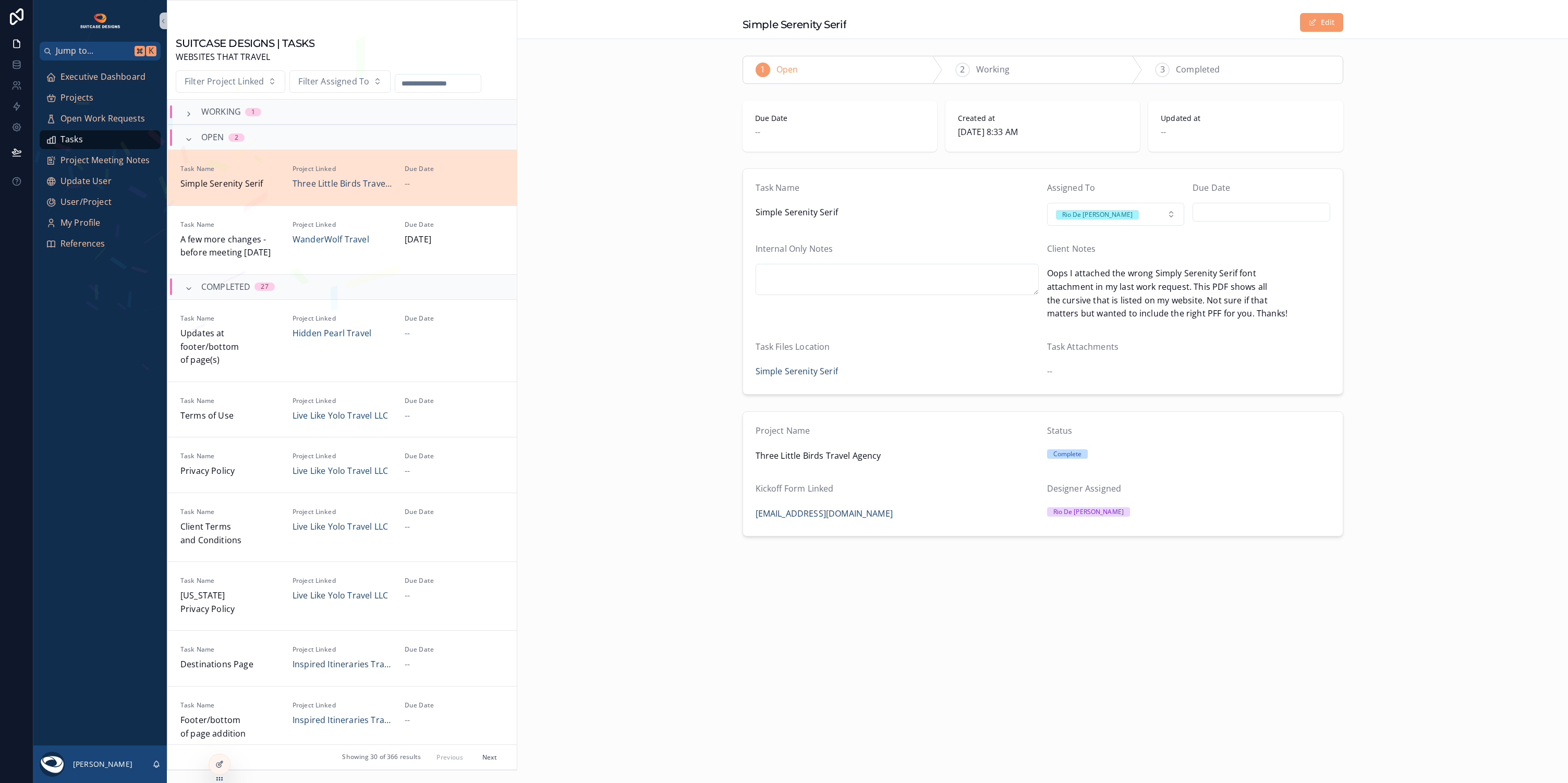
click at [1298, 215] on input "scrollable content" at bounding box center [1261, 212] width 137 height 15
click at [1319, 319] on button "13" at bounding box center [1317, 321] width 19 height 19
type input "*********"
click at [670, 247] on div "Task Name Simple Serenity Serif Assigned To Rio De [PERSON_NAME] Due Date *****…" at bounding box center [1042, 282] width 1051 height 234
click at [129, 71] on div "Executive Dashboard" at bounding box center [100, 77] width 108 height 17
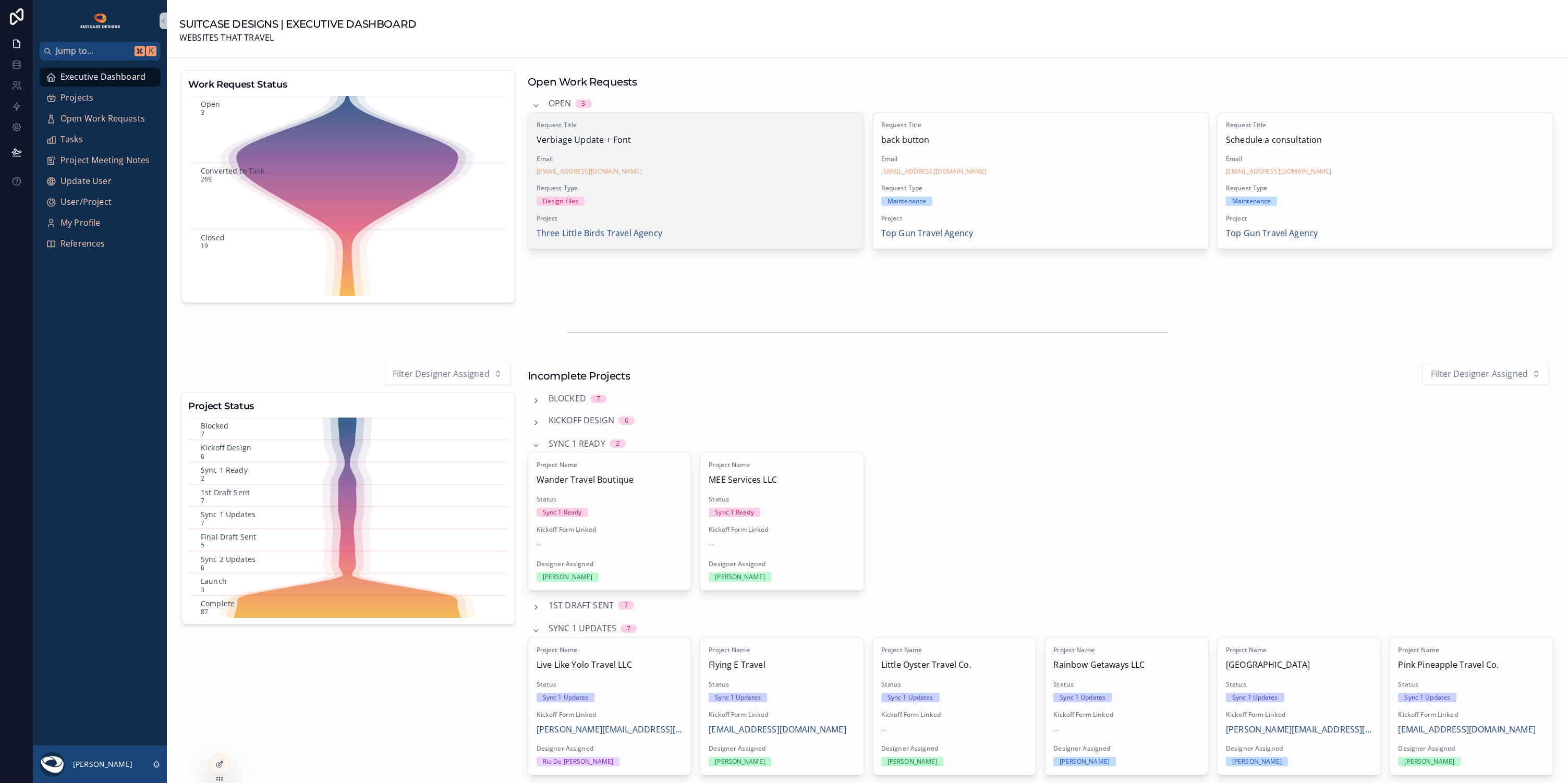
click at [739, 163] on span "Email" at bounding box center [695, 159] width 318 height 8
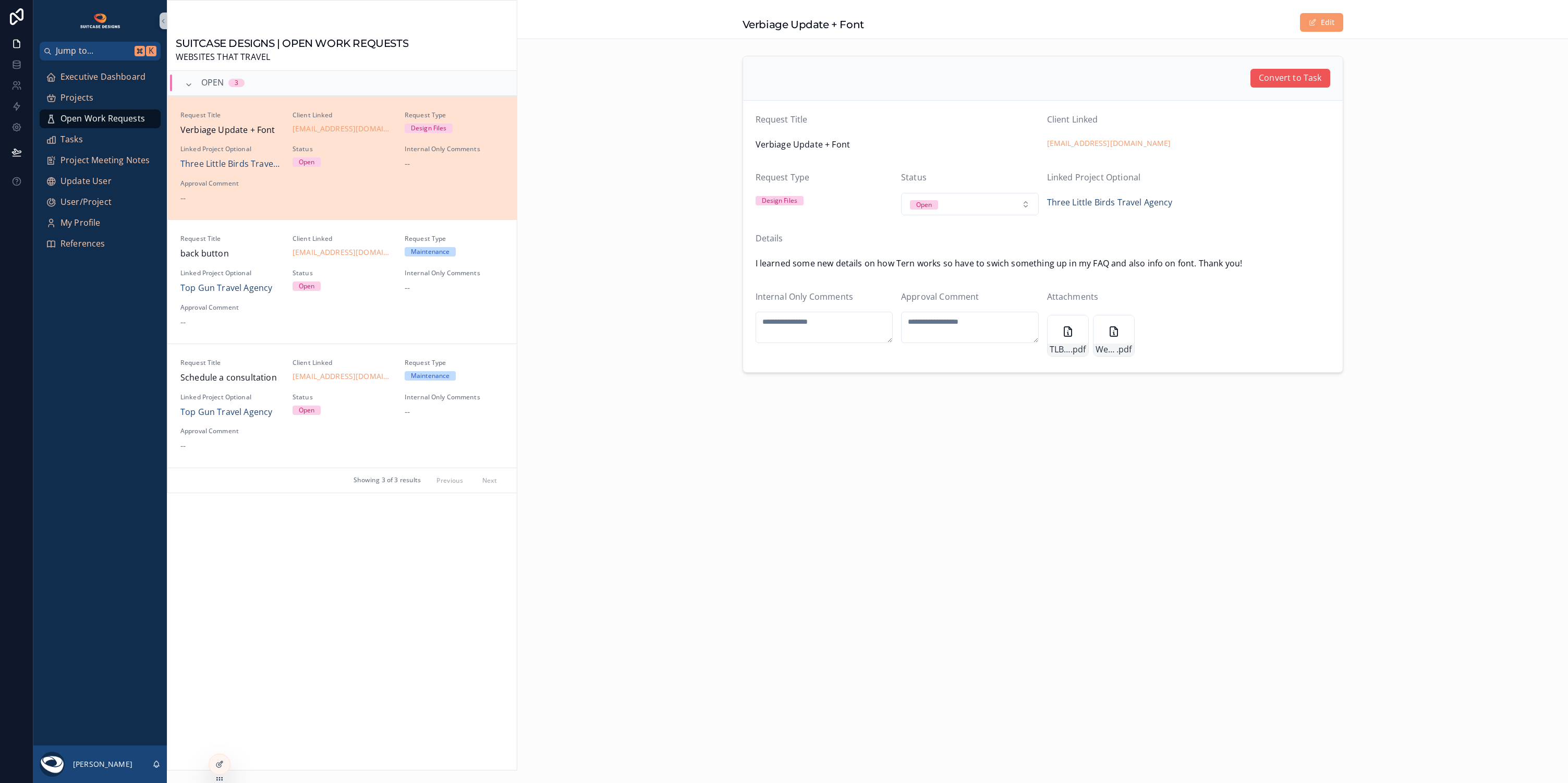
click at [1294, 78] on span "Convert to Task" at bounding box center [1290, 79] width 63 height 14
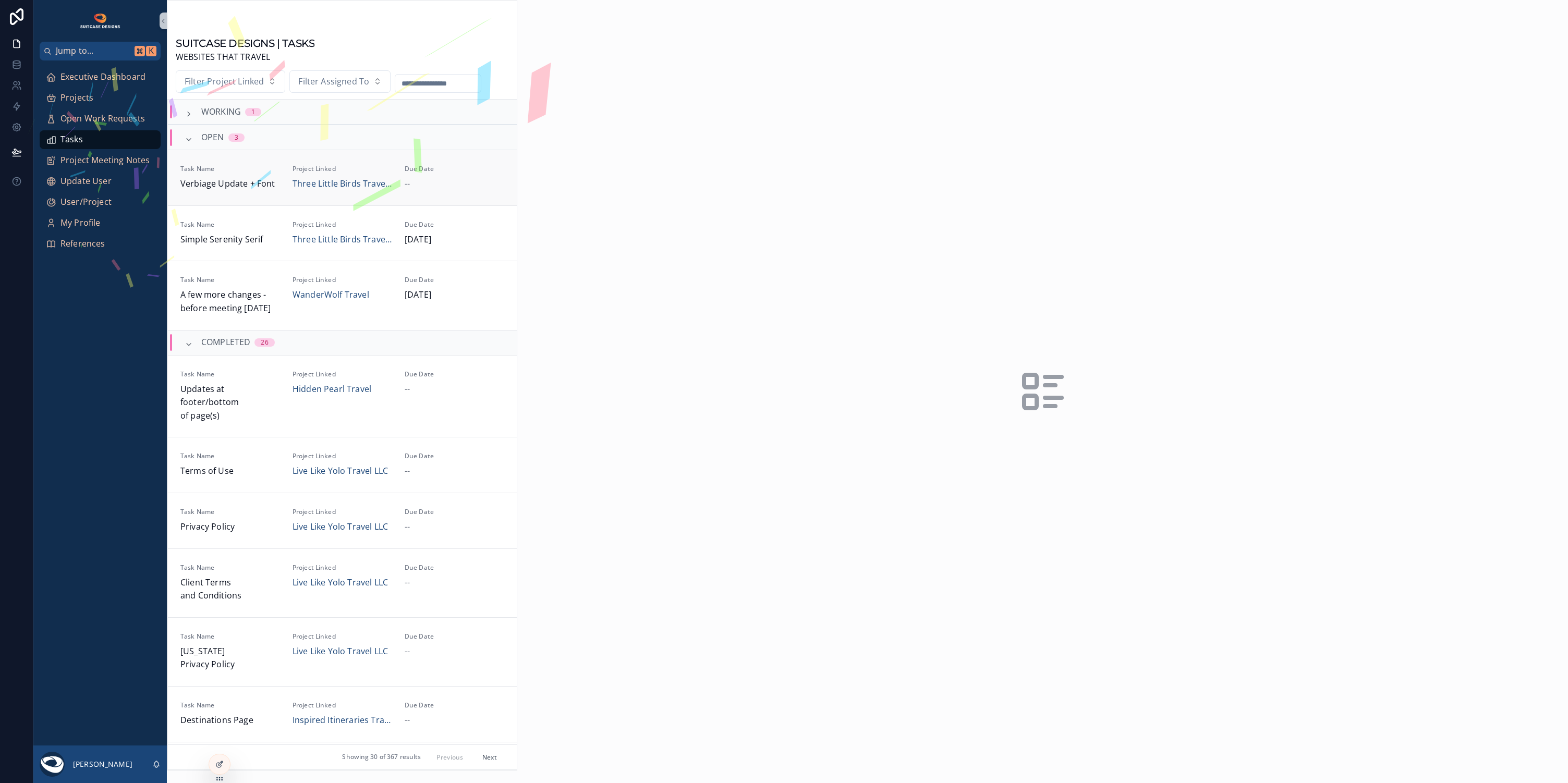
click at [470, 184] on div "--" at bounding box center [454, 184] width 99 height 14
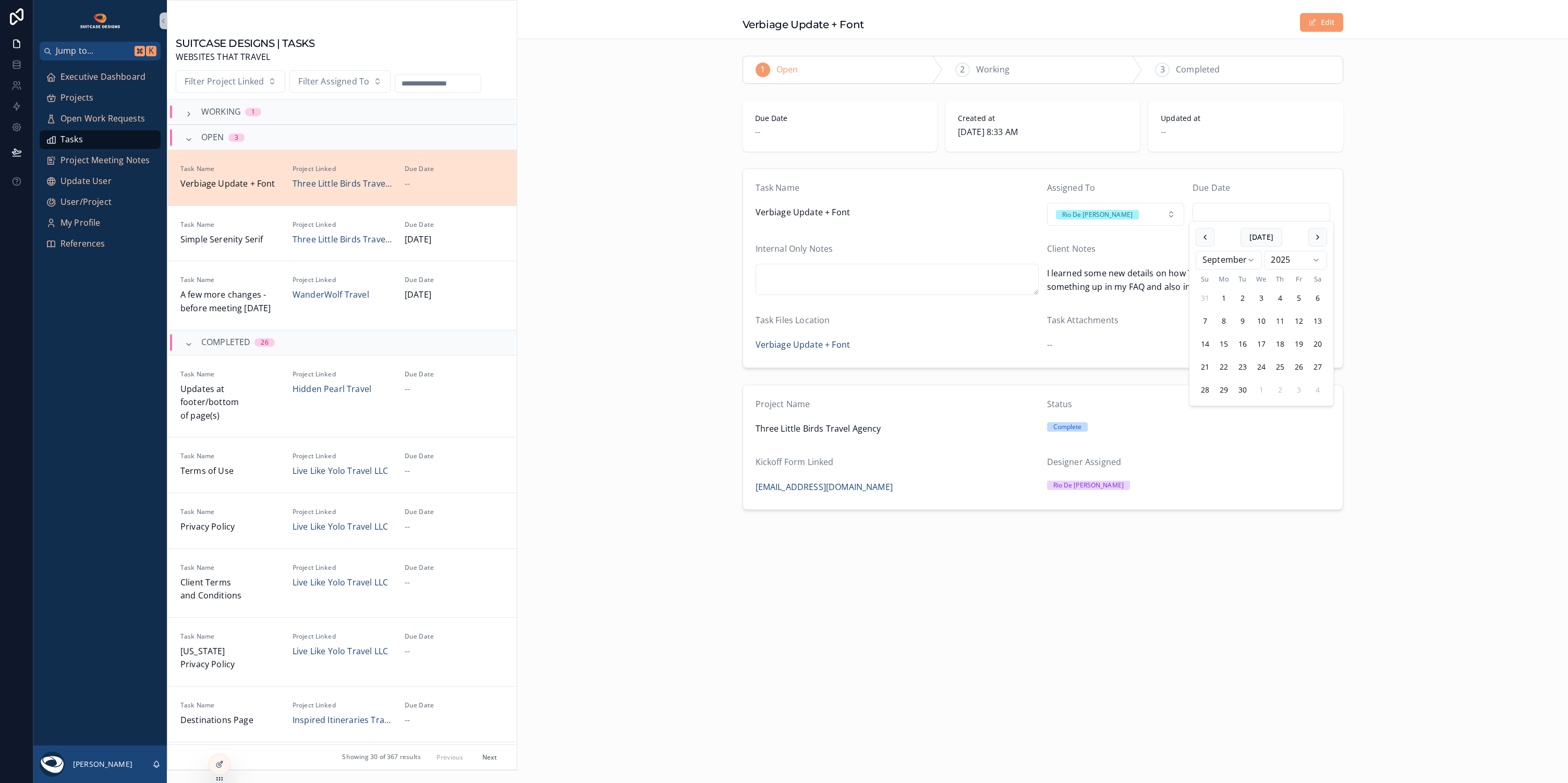
drag, startPoint x: 1281, startPoint y: 211, endPoint x: 1301, endPoint y: 227, distance: 25.6
click at [1281, 211] on input "scrollable content" at bounding box center [1261, 212] width 137 height 15
click at [1323, 318] on button "13" at bounding box center [1317, 321] width 19 height 19
type input "*********"
click at [1426, 326] on div "Task Name Verbiage Update + Font Assigned To Rio De [PERSON_NAME] Due Date ****…" at bounding box center [1042, 268] width 1051 height 208
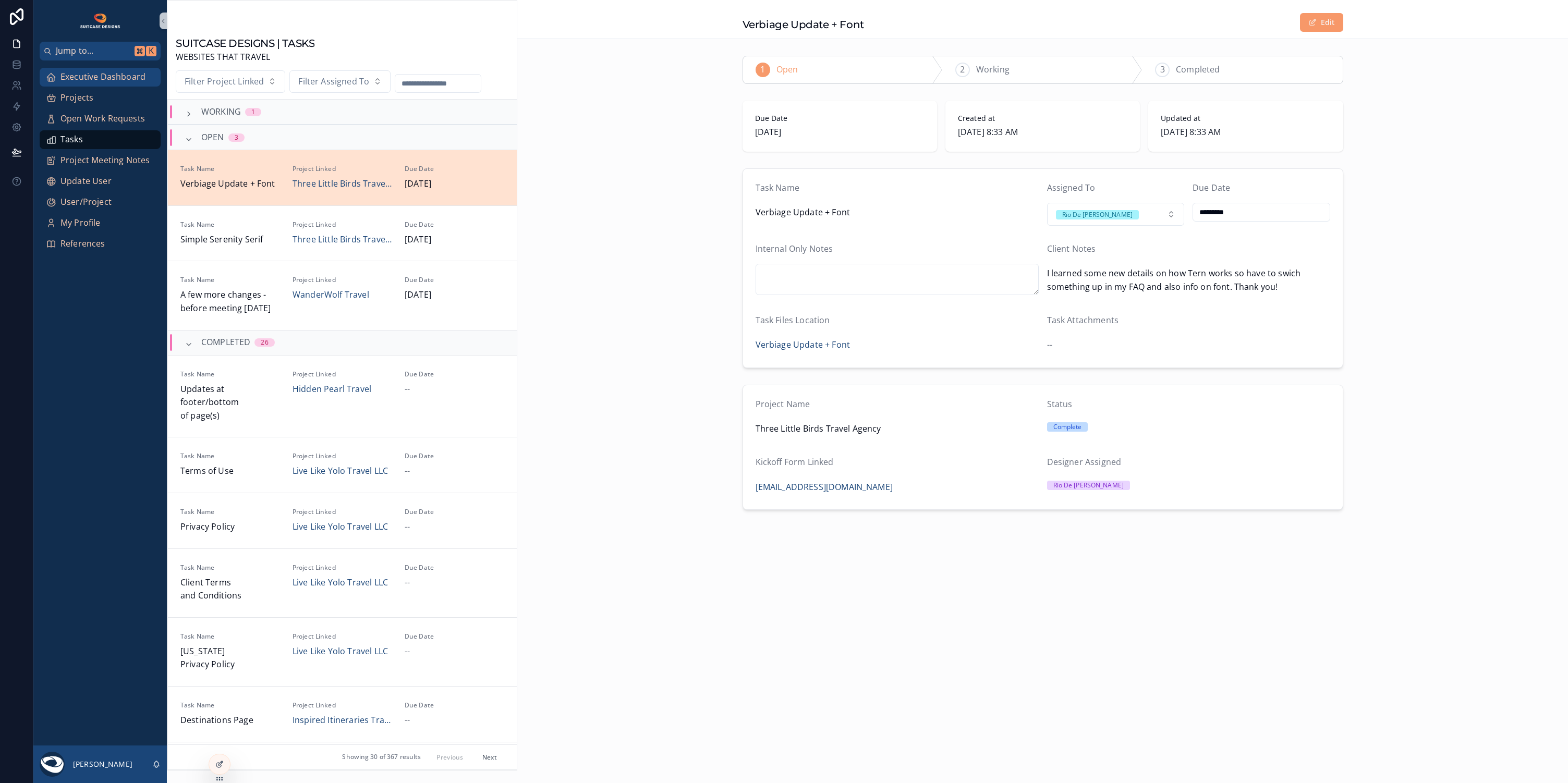
click at [76, 72] on span "Executive Dashboard" at bounding box center [102, 77] width 85 height 14
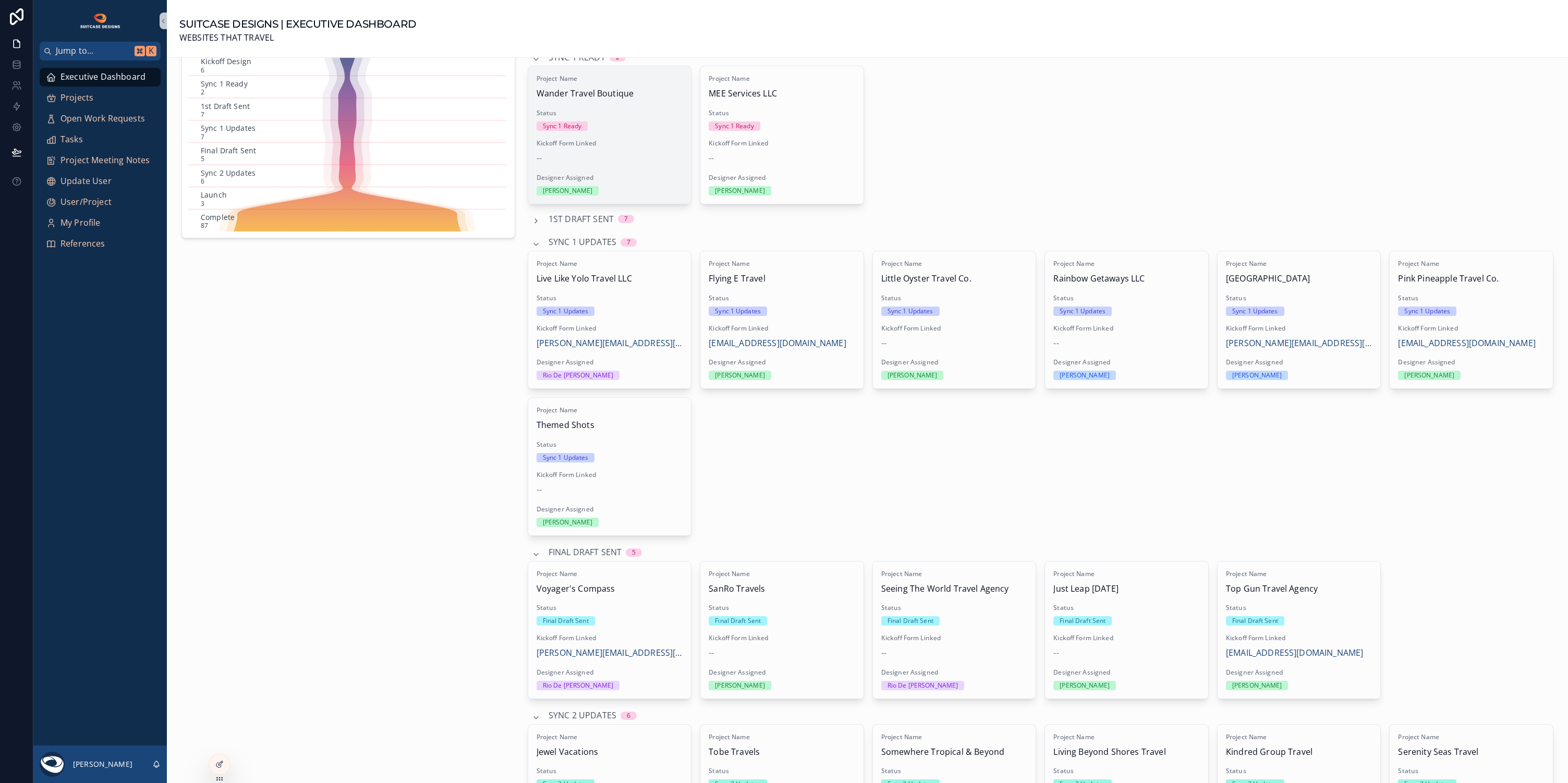
scroll to position [299, 0]
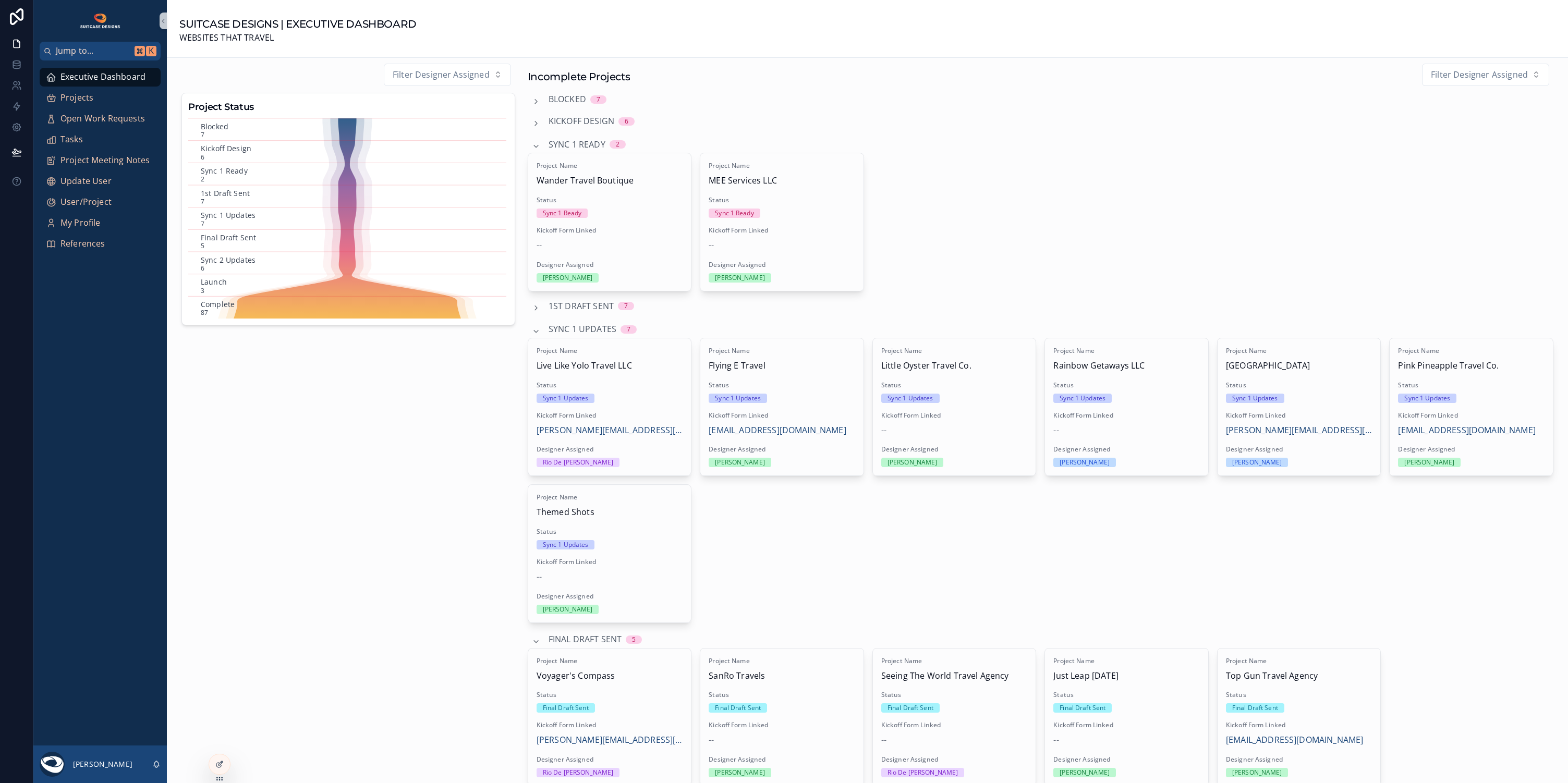
click at [583, 327] on span "Sync 1 Updates" at bounding box center [582, 330] width 68 height 14
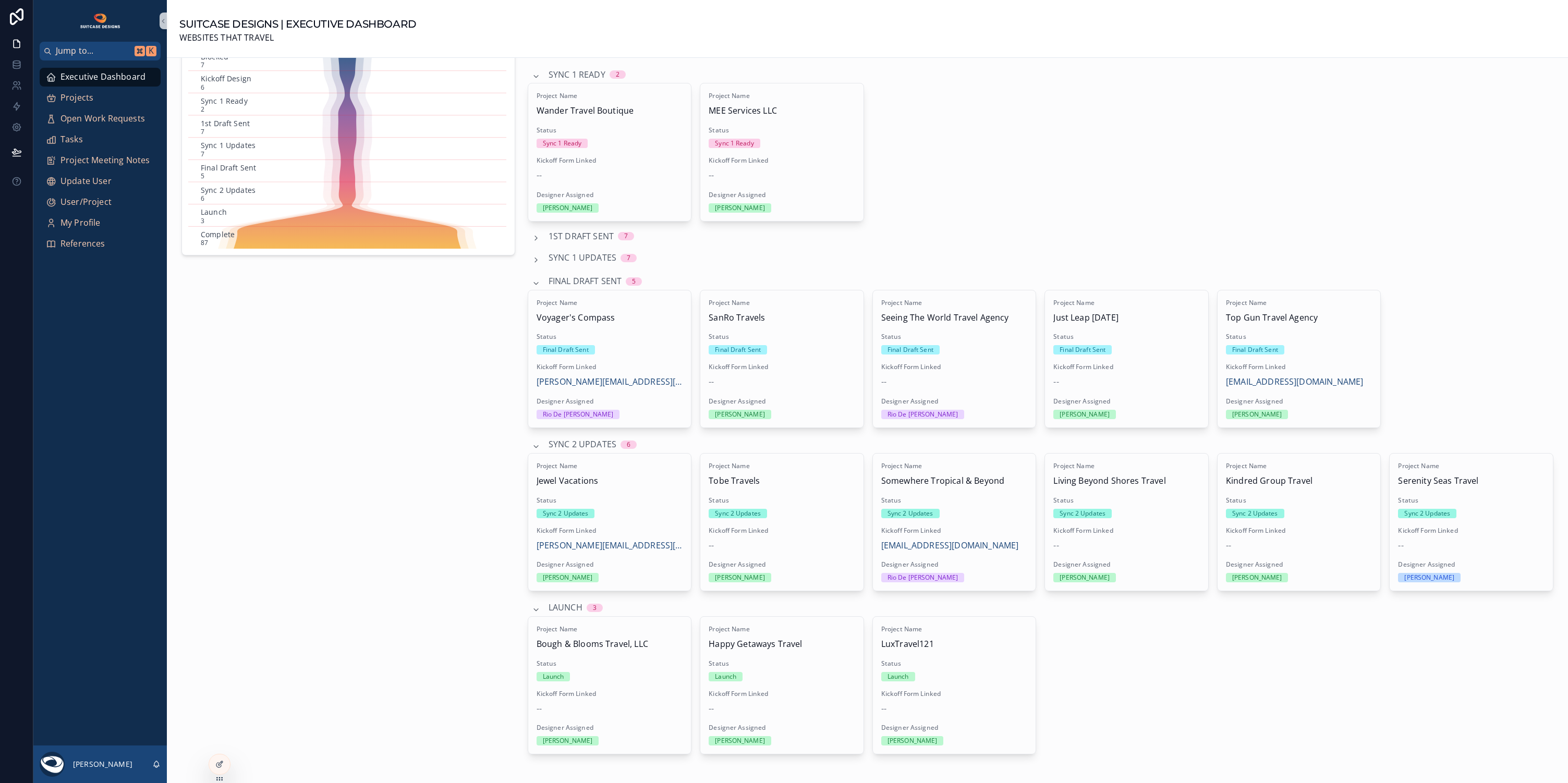
scroll to position [465, 0]
